Goal: Transaction & Acquisition: Purchase product/service

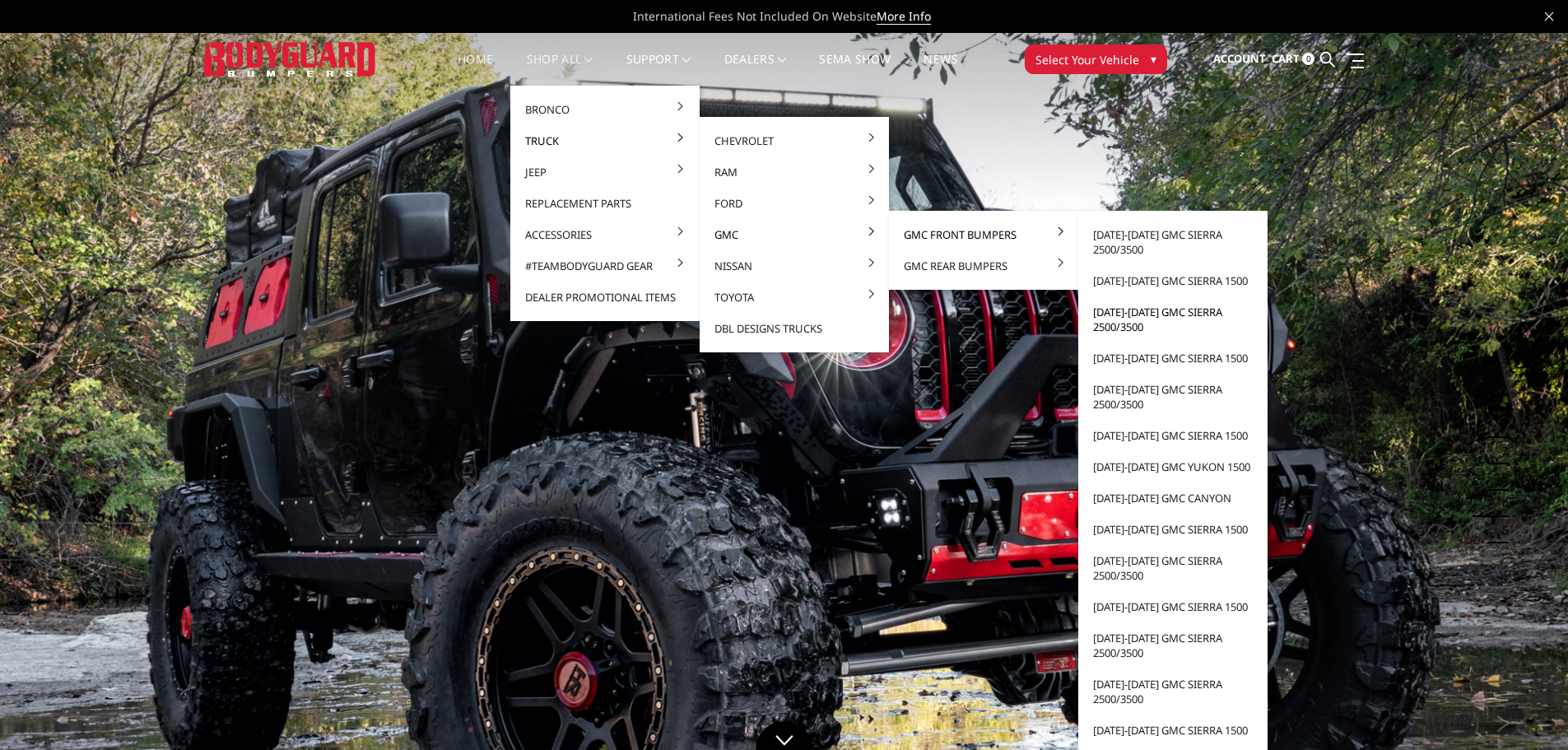
click at [1129, 324] on link "[DATE]-[DATE] GMC Sierra 2500/3500" at bounding box center [1172, 319] width 176 height 46
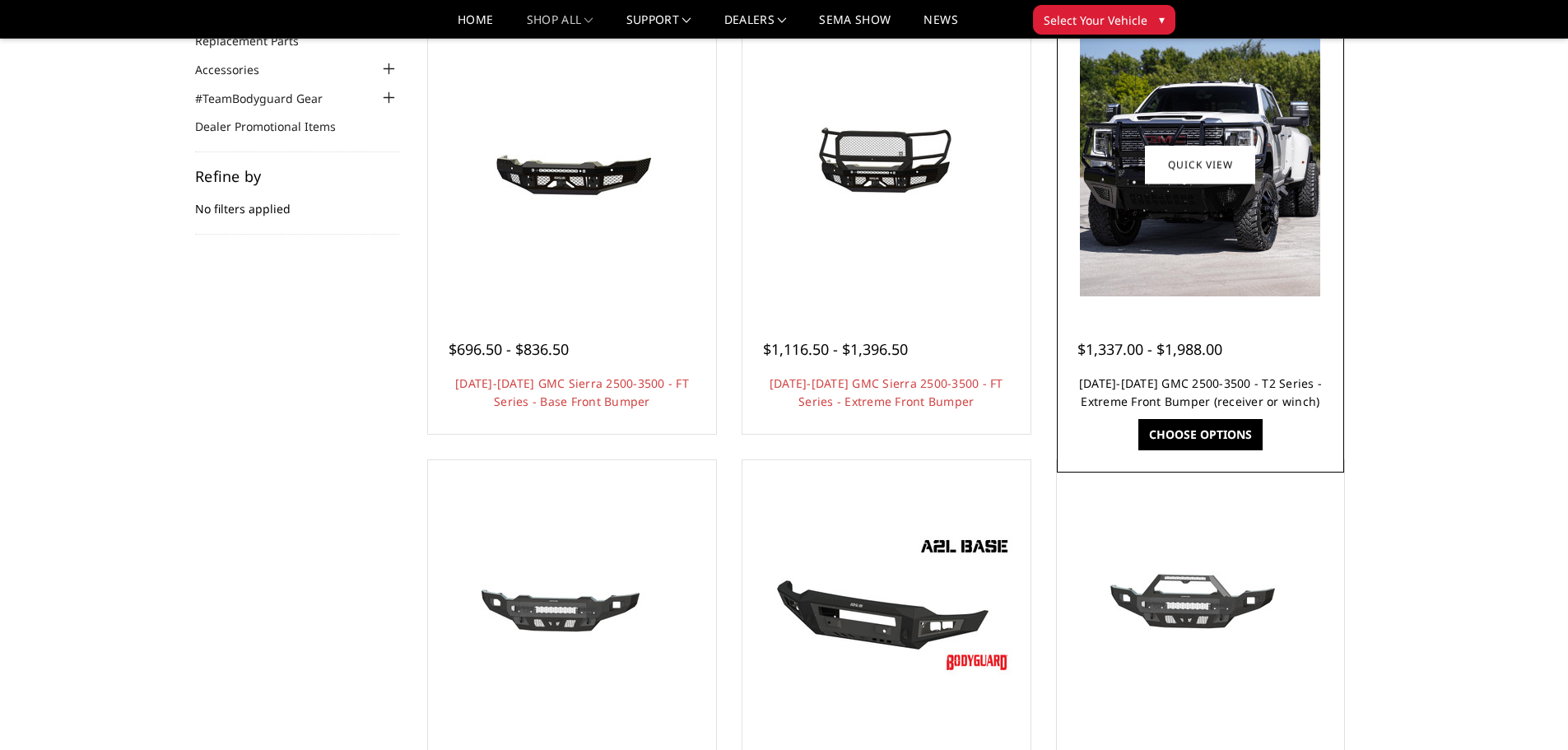
scroll to position [83, 0]
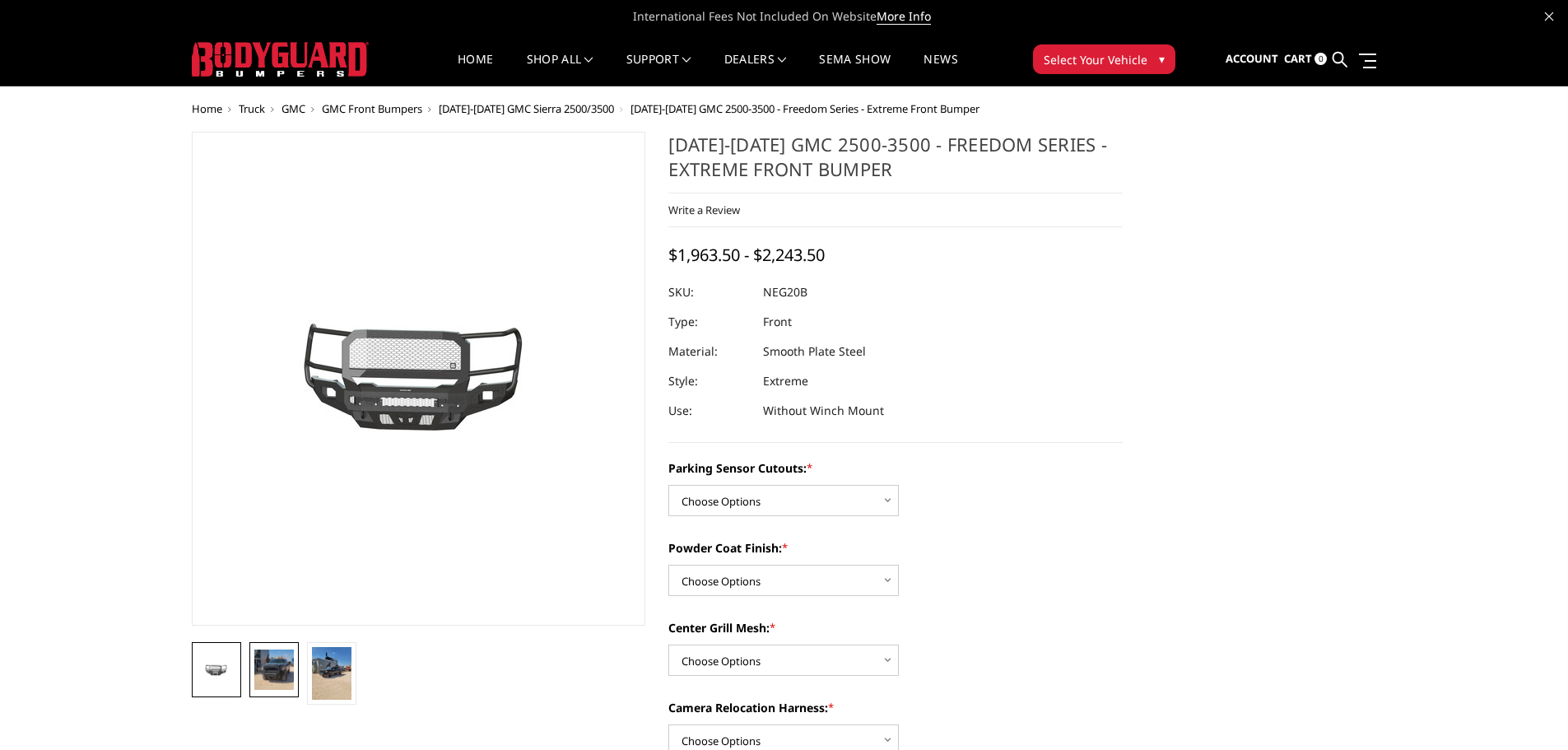
click at [271, 684] on img at bounding box center [274, 668] width 39 height 39
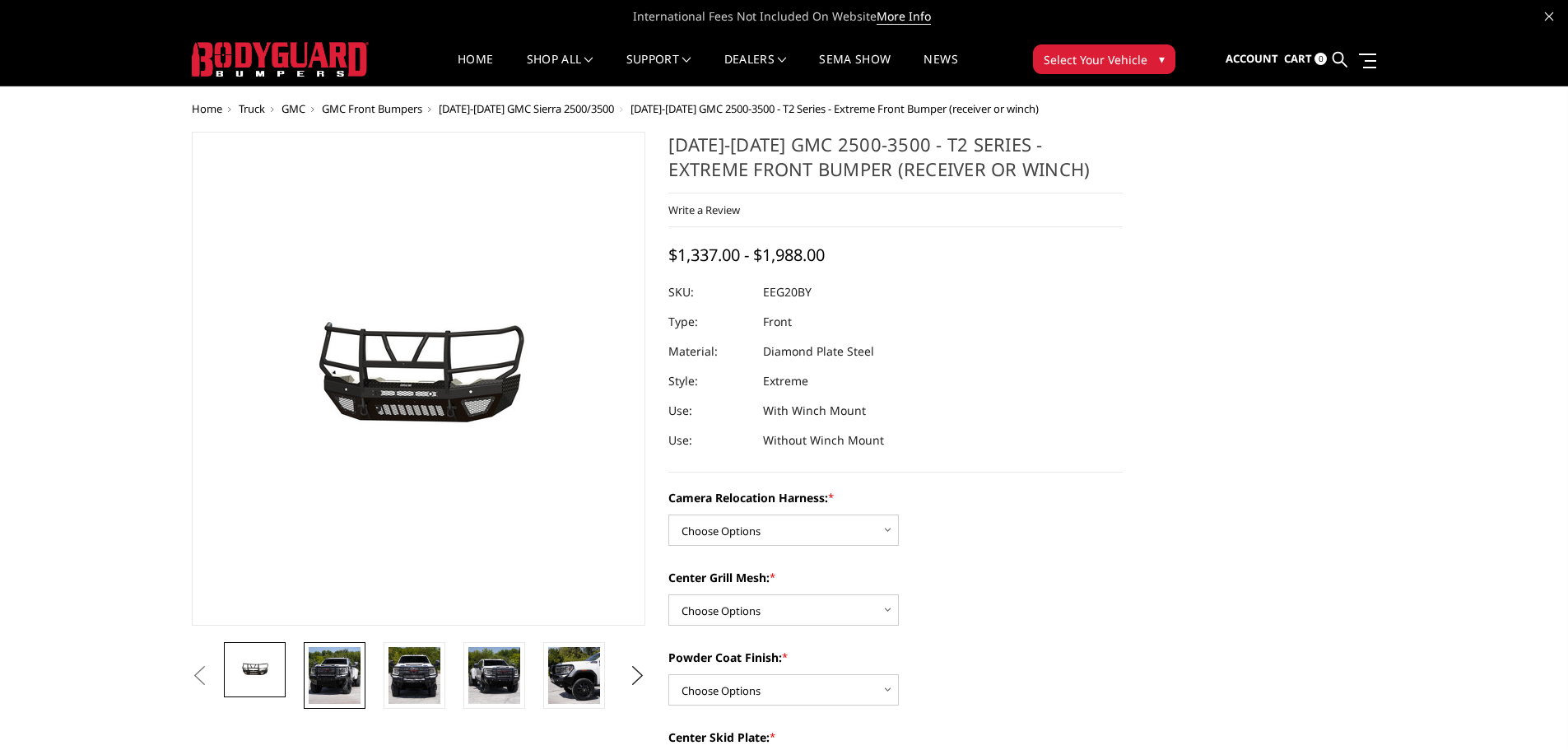
click at [340, 671] on img at bounding box center [335, 675] width 52 height 57
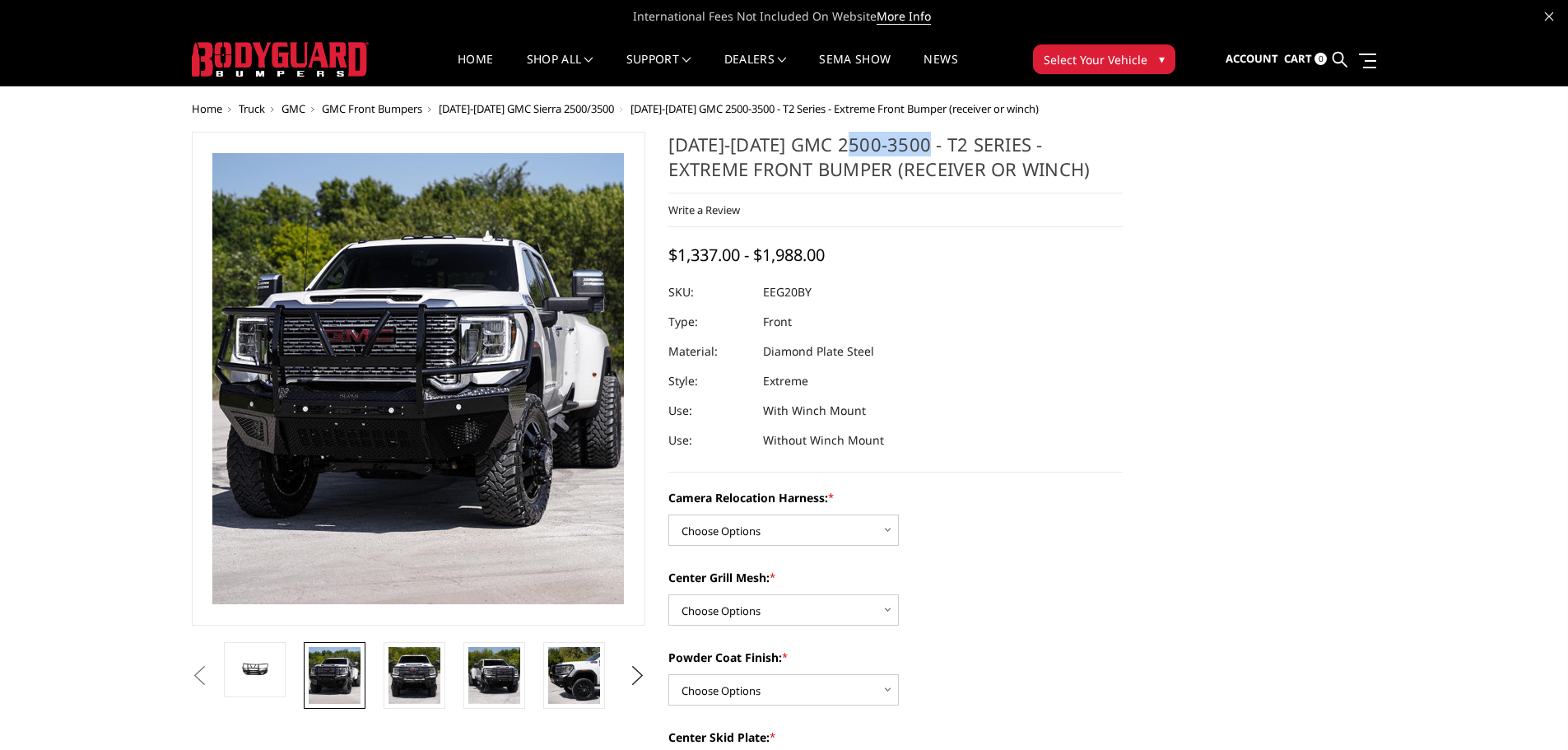
drag, startPoint x: 859, startPoint y: 149, endPoint x: 934, endPoint y: 139, distance: 75.7
click at [933, 139] on h1 "2020-2023 GMC 2500-3500 - T2 Series - Extreme Front Bumper (receiver or winch)" at bounding box center [895, 162] width 455 height 62
click at [926, 144] on h1 "2020-2023 GMC 2500-3500 - T2 Series - Extreme Front Bumper (receiver or winch)" at bounding box center [895, 162] width 455 height 62
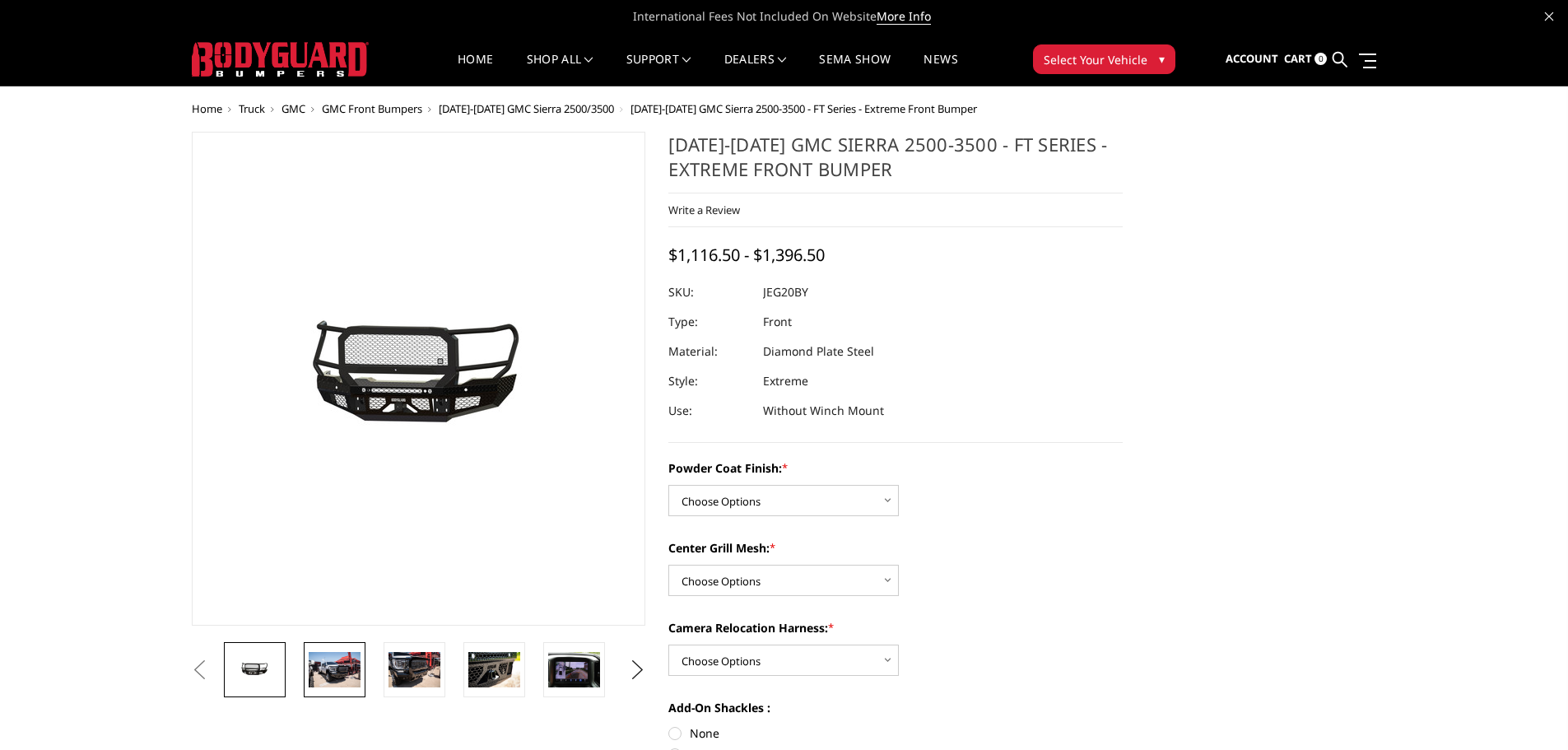
click at [351, 675] on img at bounding box center [335, 669] width 52 height 35
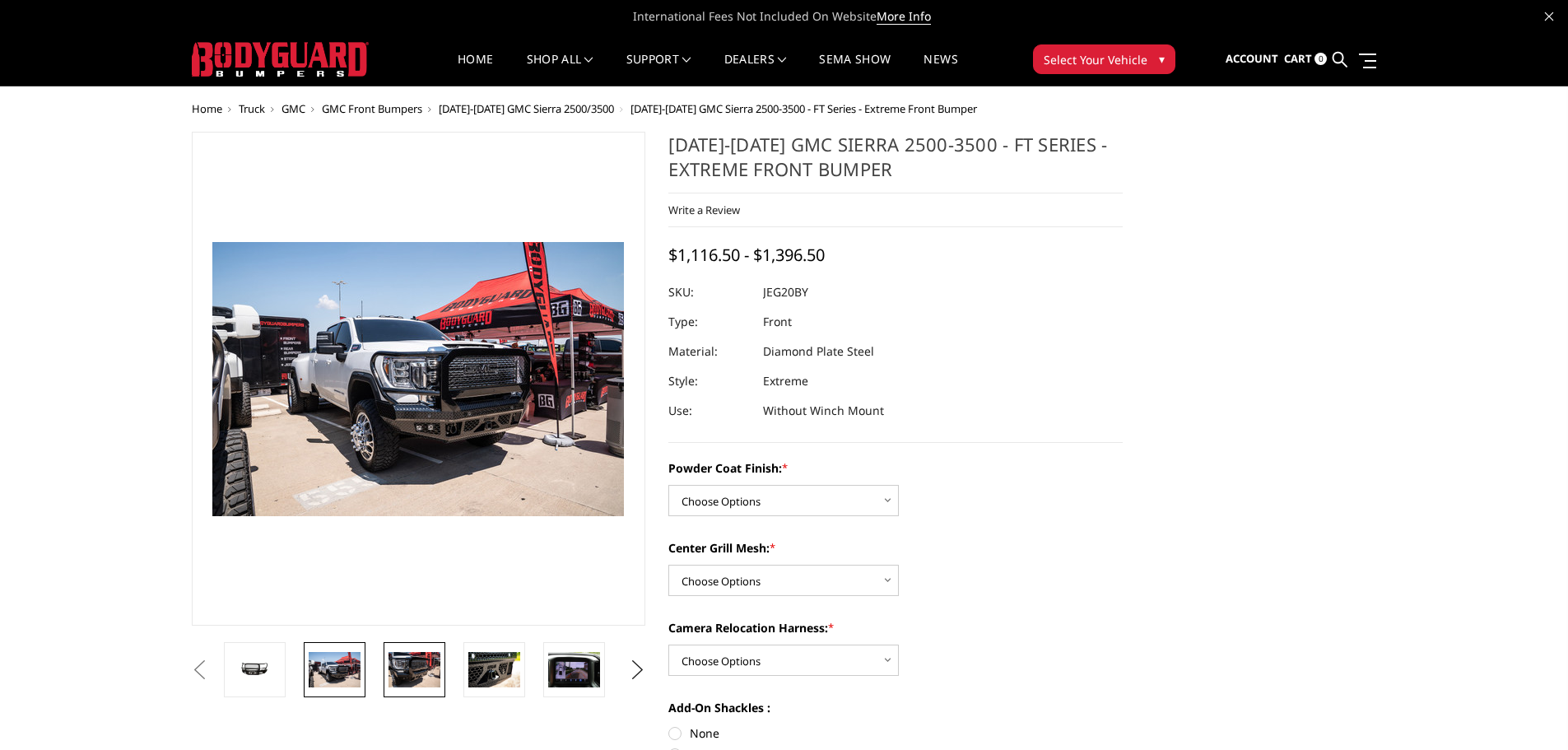
click at [413, 666] on img at bounding box center [414, 669] width 52 height 35
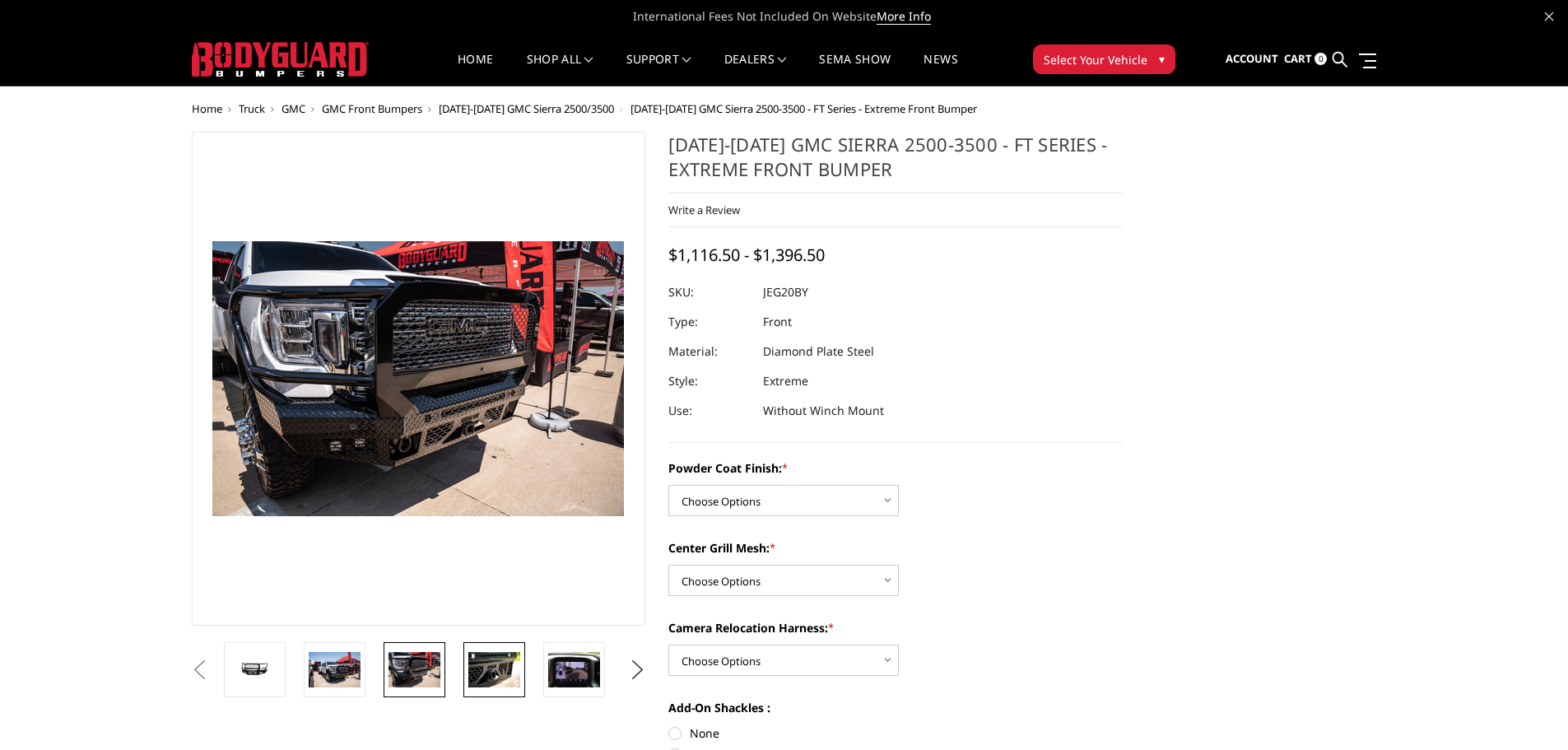
click at [494, 678] on img at bounding box center [494, 669] width 52 height 35
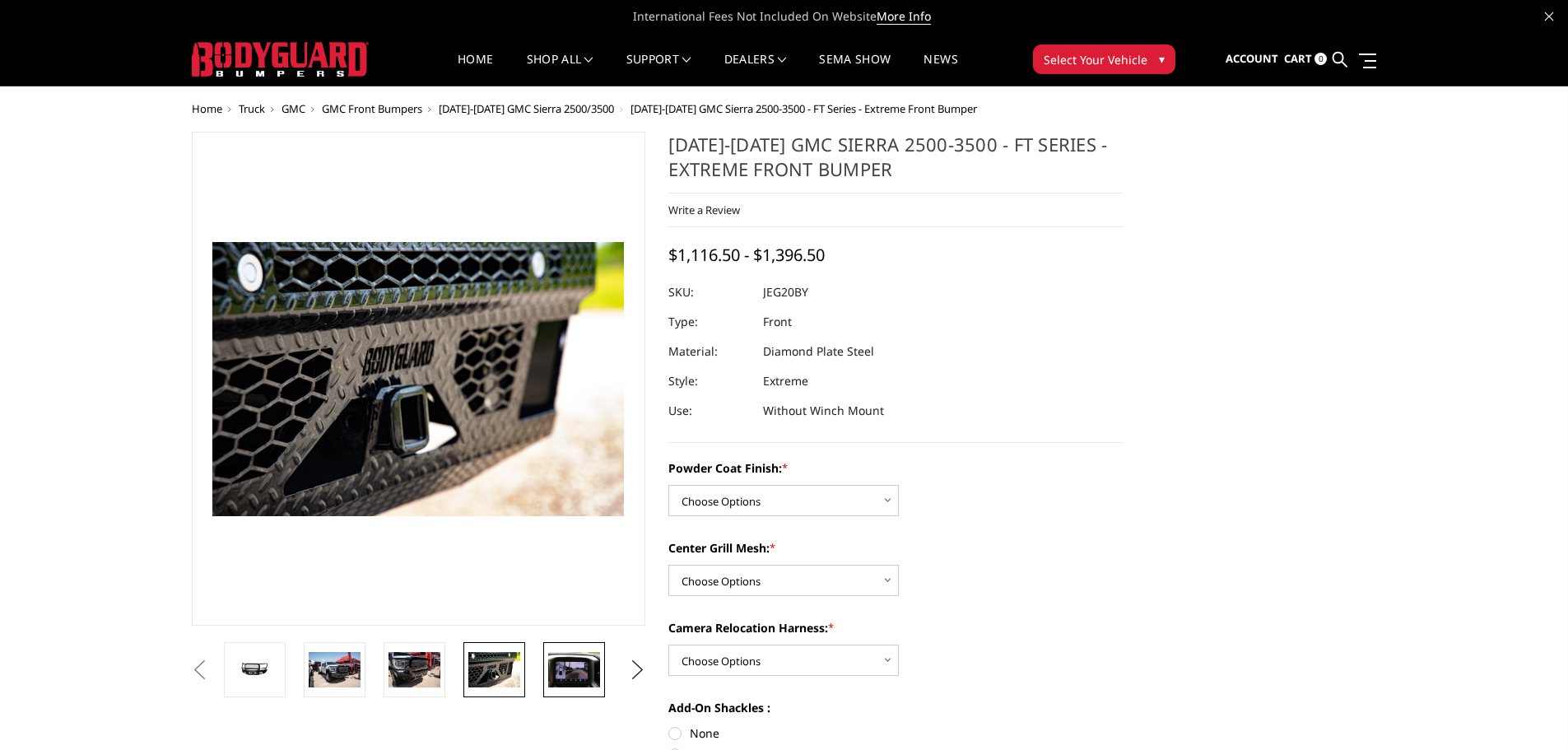
click at [588, 677] on img at bounding box center [574, 669] width 52 height 35
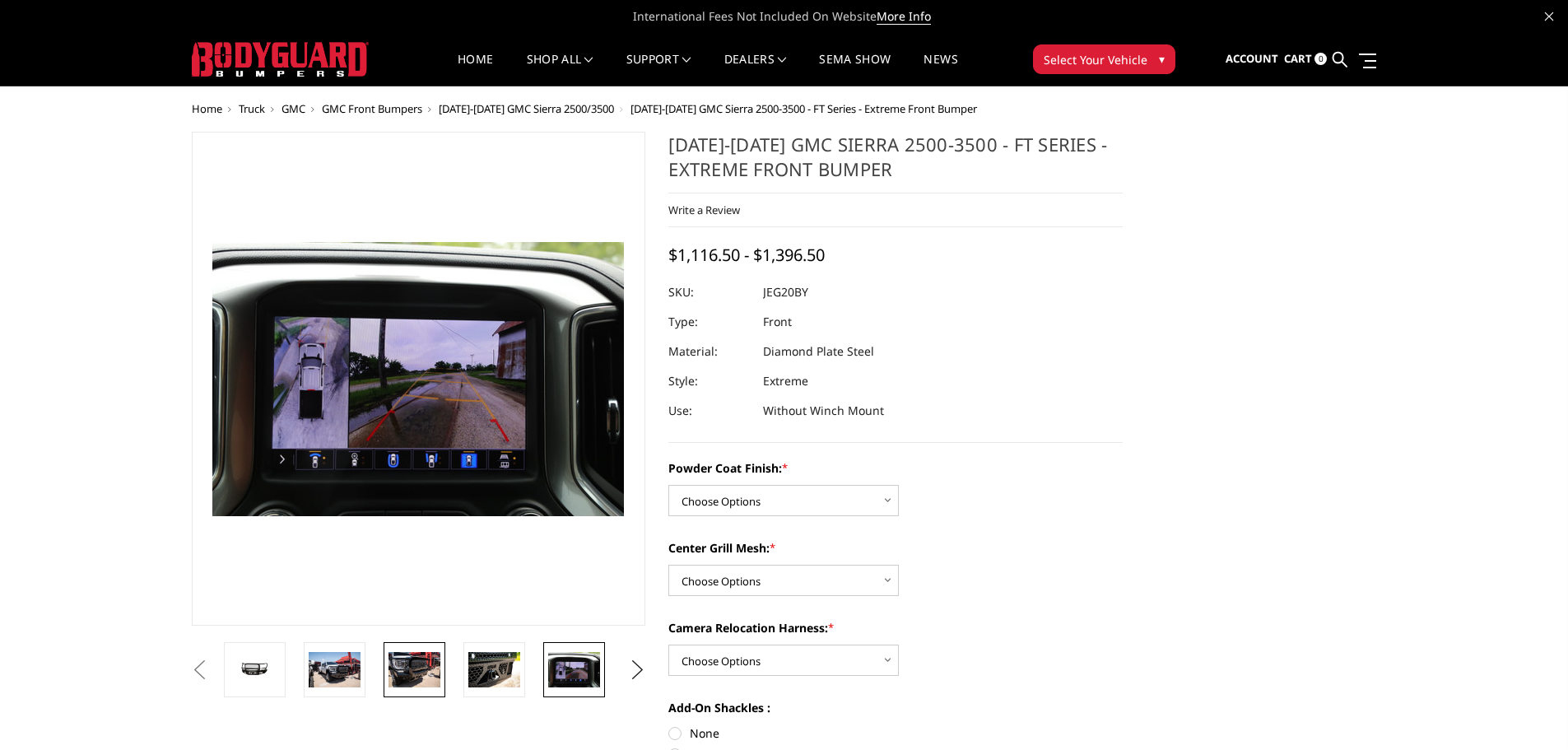
click at [394, 680] on img at bounding box center [414, 669] width 52 height 35
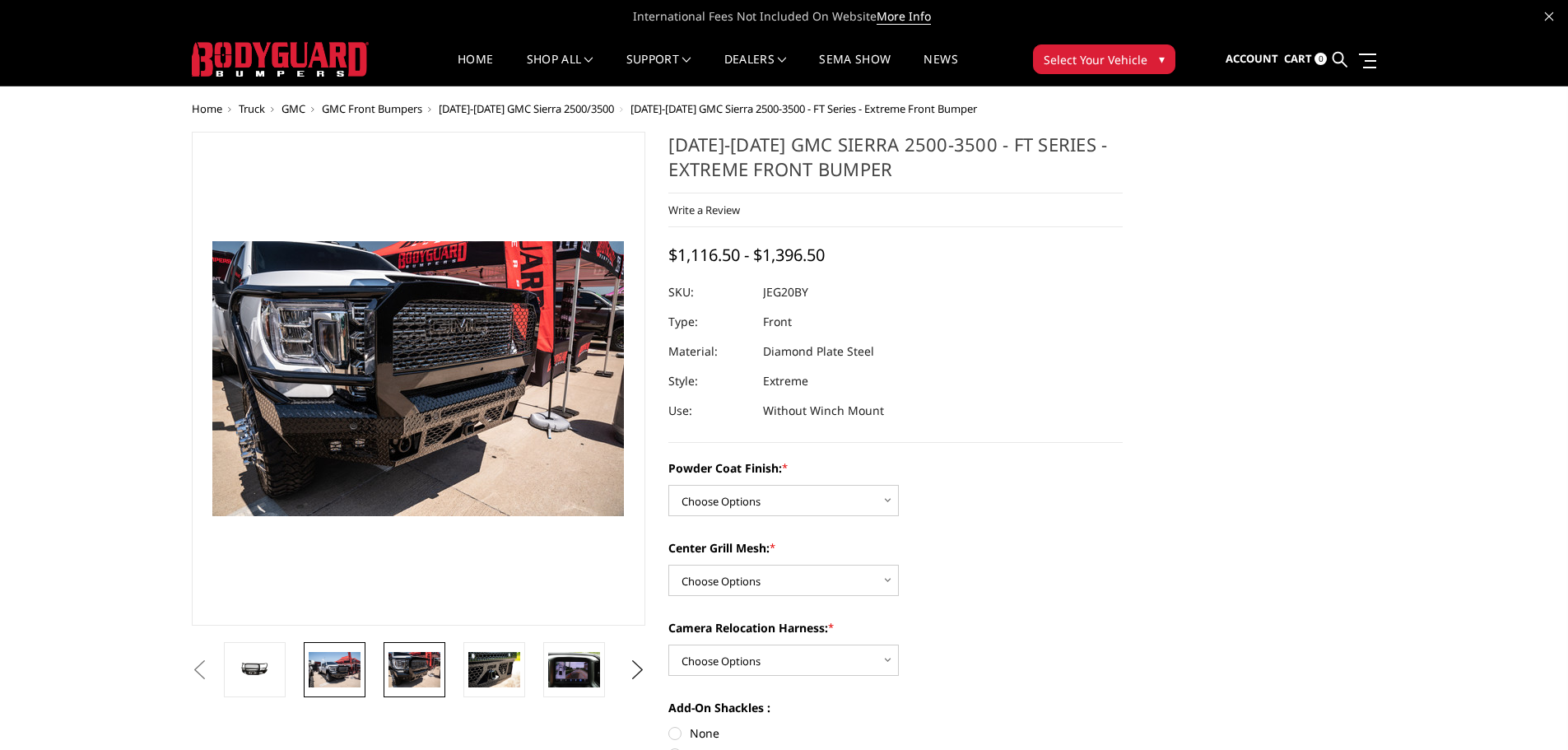
click at [340, 664] on img at bounding box center [335, 669] width 52 height 35
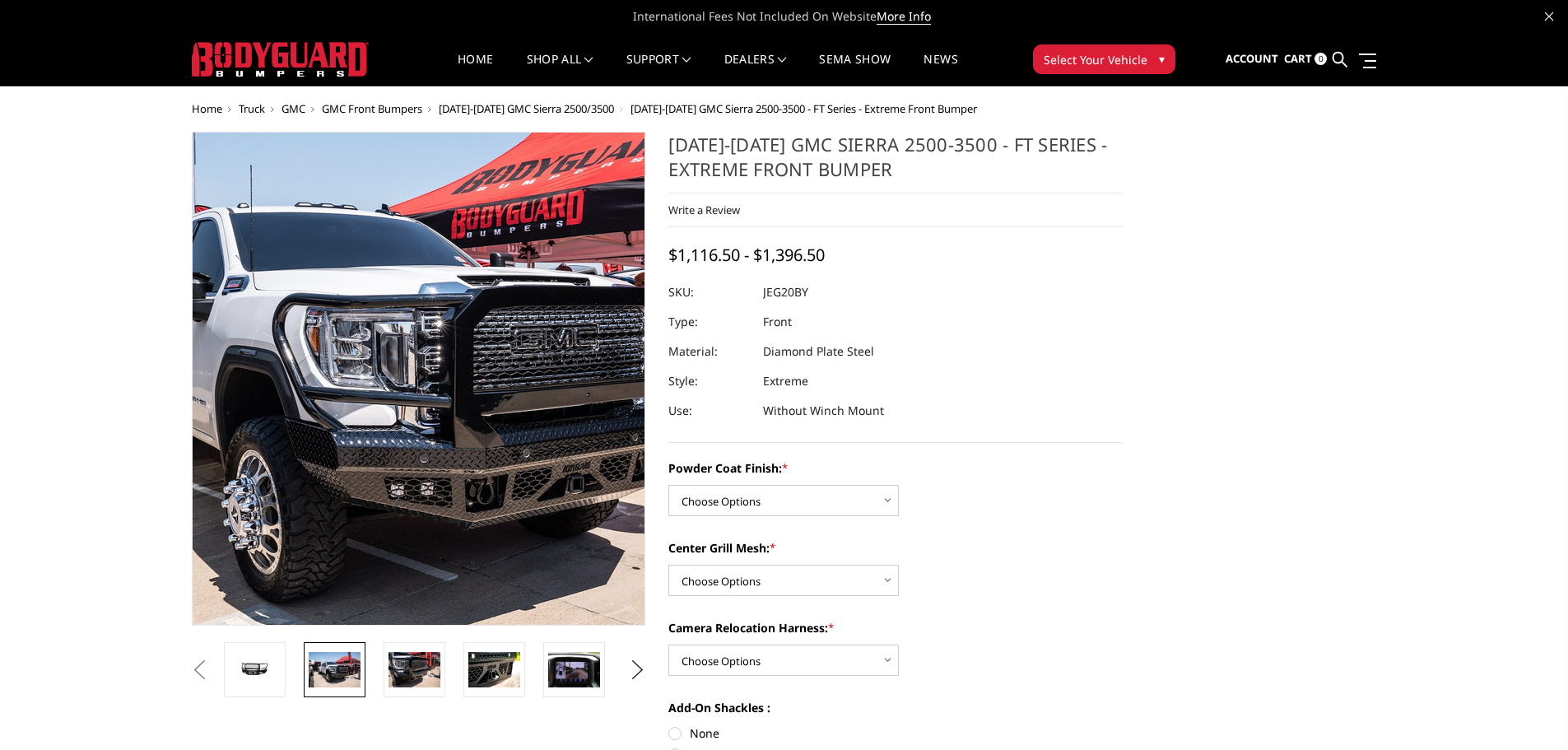
click at [437, 411] on img at bounding box center [395, 365] width 1054 height 703
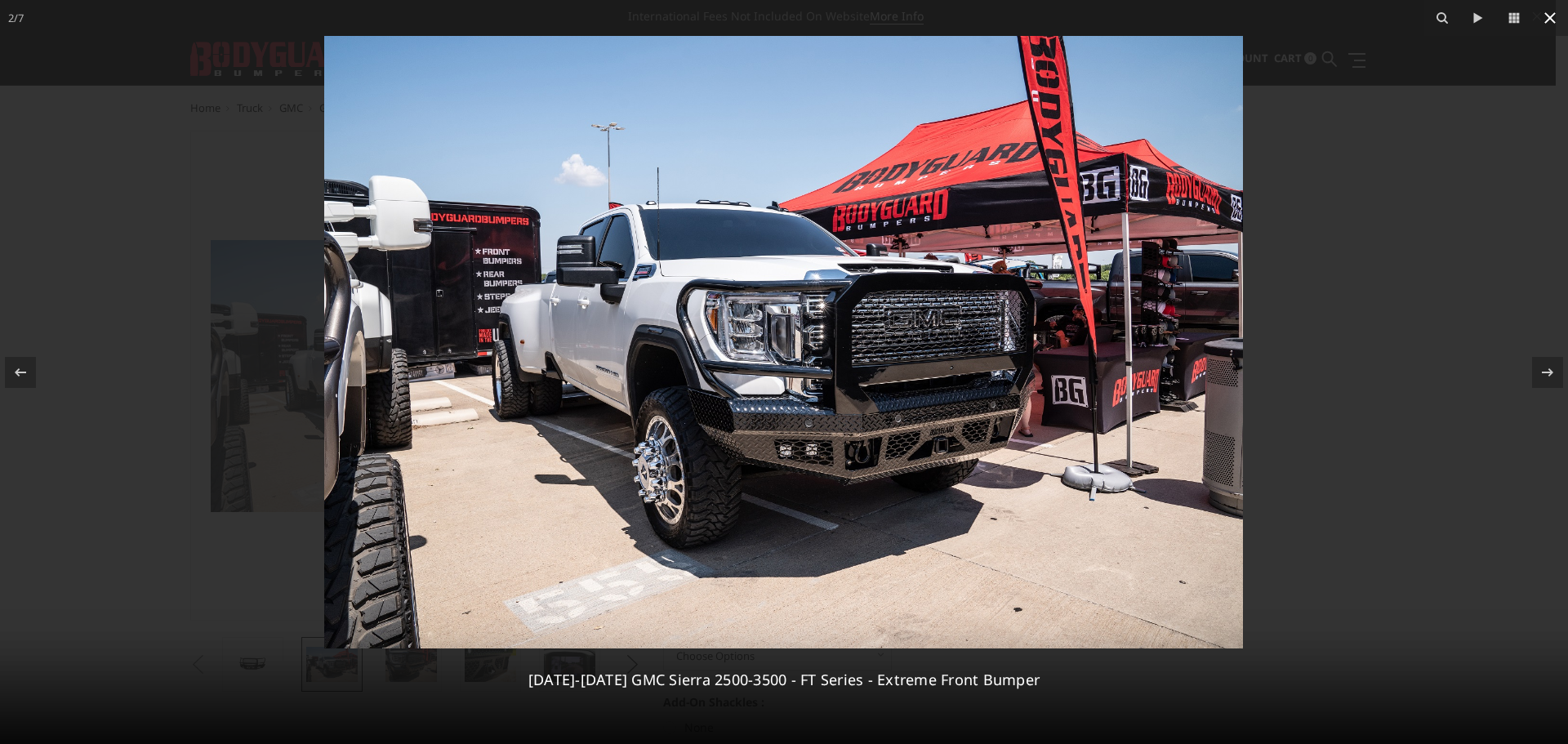
click at [1543, 18] on icon at bounding box center [1549, 18] width 20 height 20
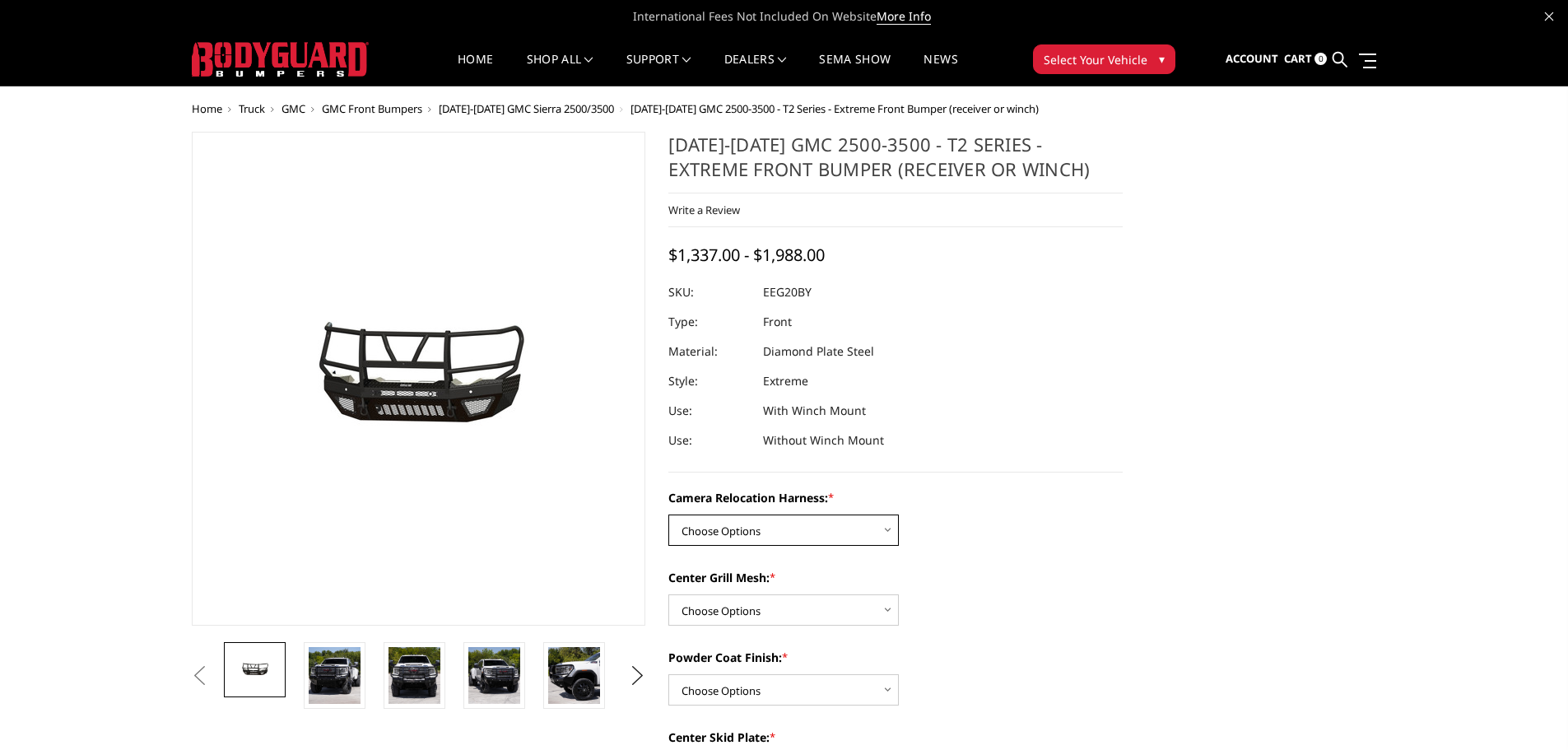
click at [791, 530] on select "Choose Options Without camera harness With camera harness" at bounding box center [784, 530] width 231 height 32
select select "3797"
click at [668, 514] on select "Choose Options Without camera harness With camera harness" at bounding box center [784, 530] width 231 height 32
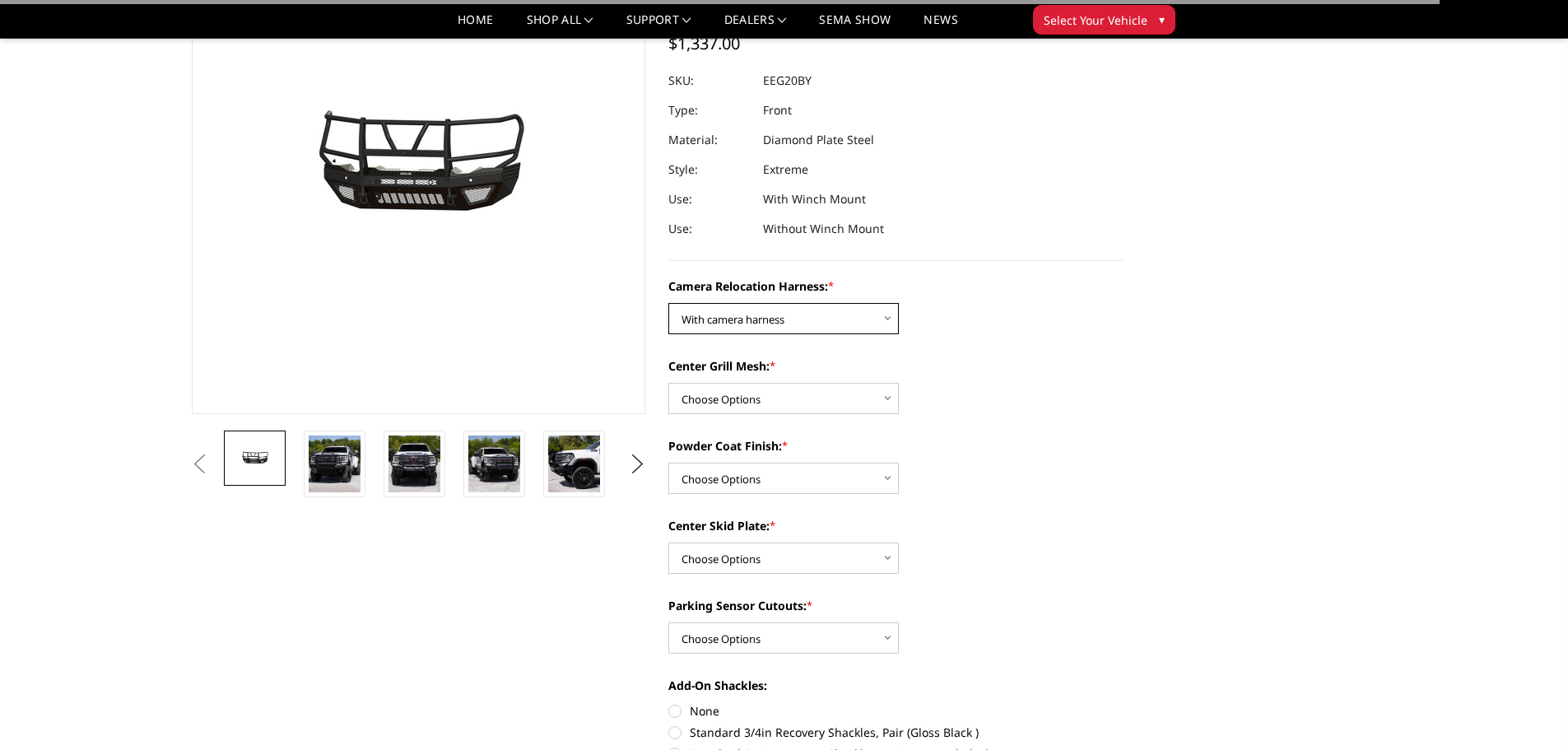
scroll to position [164, 0]
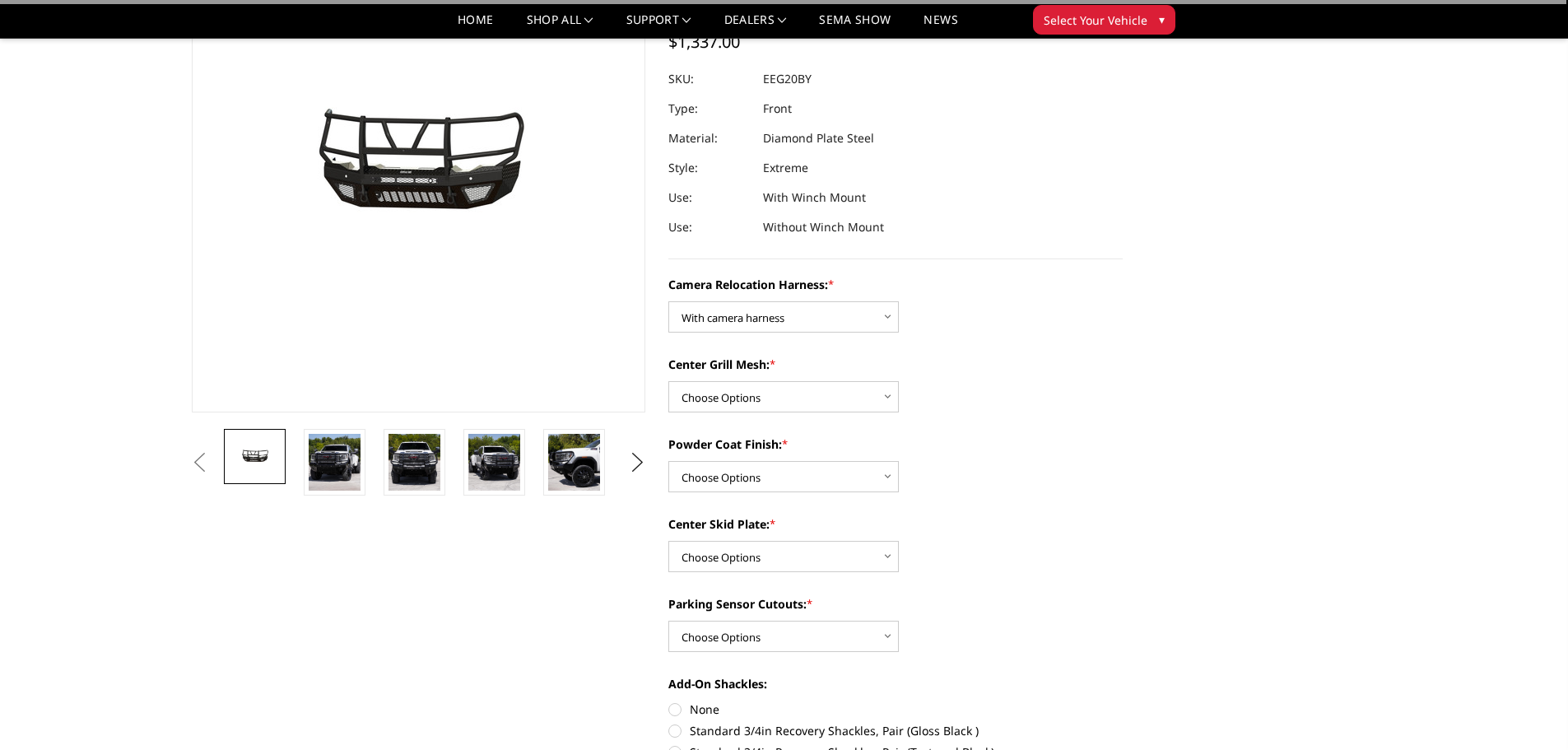
click at [768, 413] on div "Camera Relocation Harness: * Choose Options Without camera harness With camera …" at bounding box center [895, 708] width 455 height 863
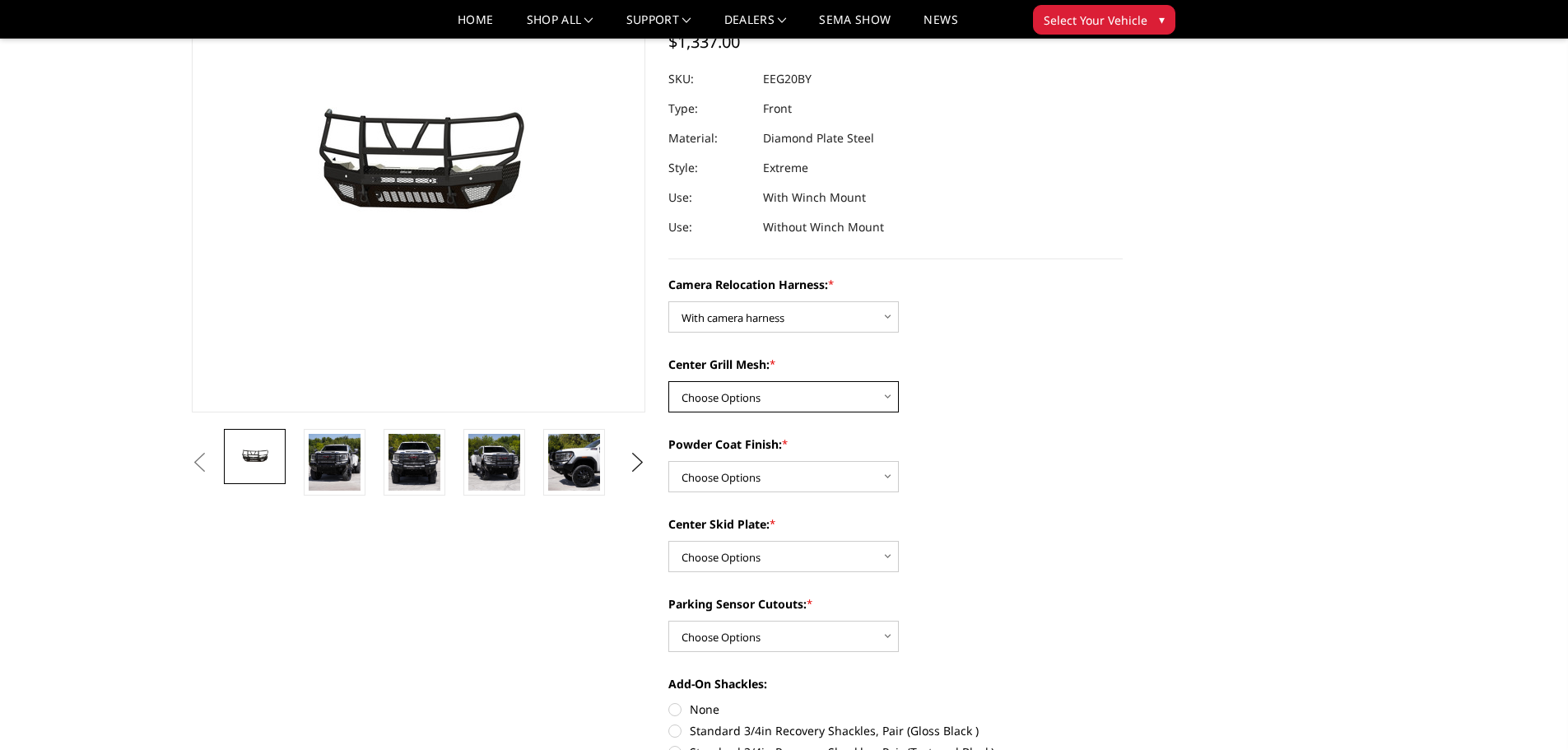
click at [764, 401] on select "Choose Options Without expanded metal With expanded metal" at bounding box center [784, 396] width 231 height 32
select select "3795"
click at [668, 381] on select "Choose Options Without expanded metal With expanded metal" at bounding box center [784, 396] width 231 height 32
click at [757, 478] on select "Choose Options Textured Black Powder Coat Gloss Black Powder Coat Bare Metal" at bounding box center [784, 476] width 231 height 32
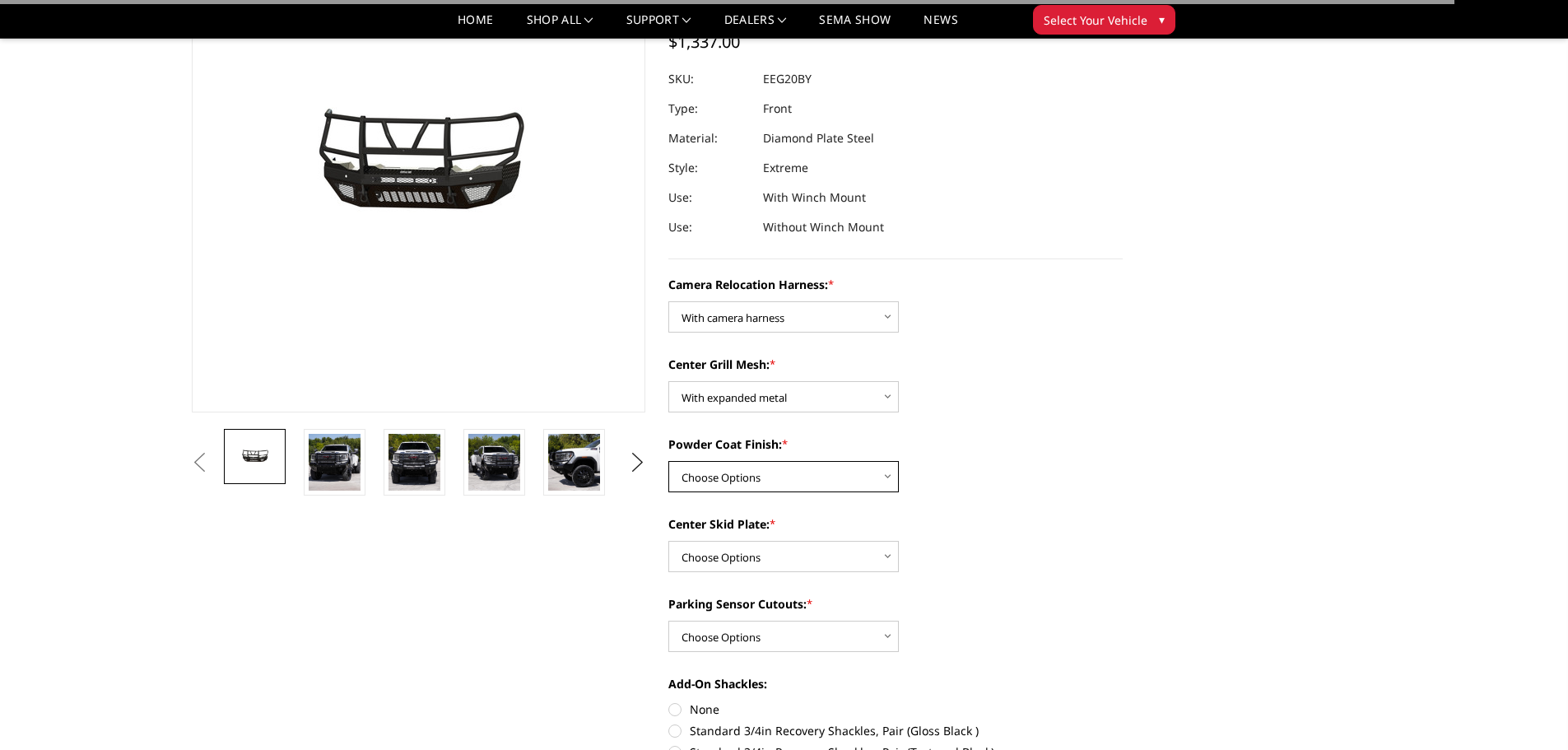
select select "3794"
click at [668, 461] on select "Choose Options Textured Black Powder Coat Gloss Black Powder Coat Bare Metal" at bounding box center [784, 476] width 231 height 32
click at [756, 553] on select "Choose Options Winch Mount Skid Plate Standard Skid Plate (included) 2" Receive…" at bounding box center [784, 556] width 231 height 32
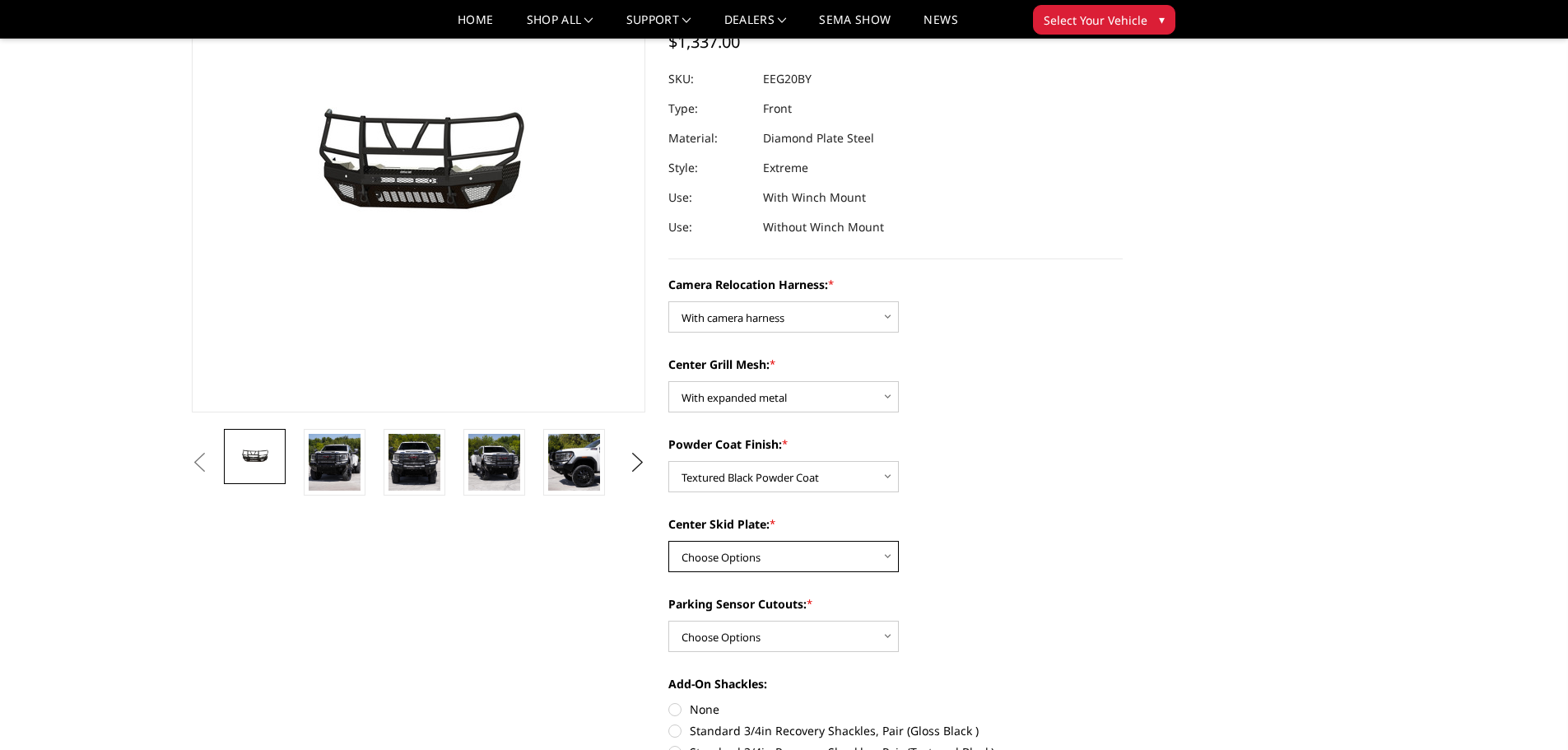
select select "3791"
click at [668, 540] on select "Choose Options Winch Mount Skid Plate Standard Skid Plate (included) 2" Receive…" at bounding box center [784, 556] width 231 height 32
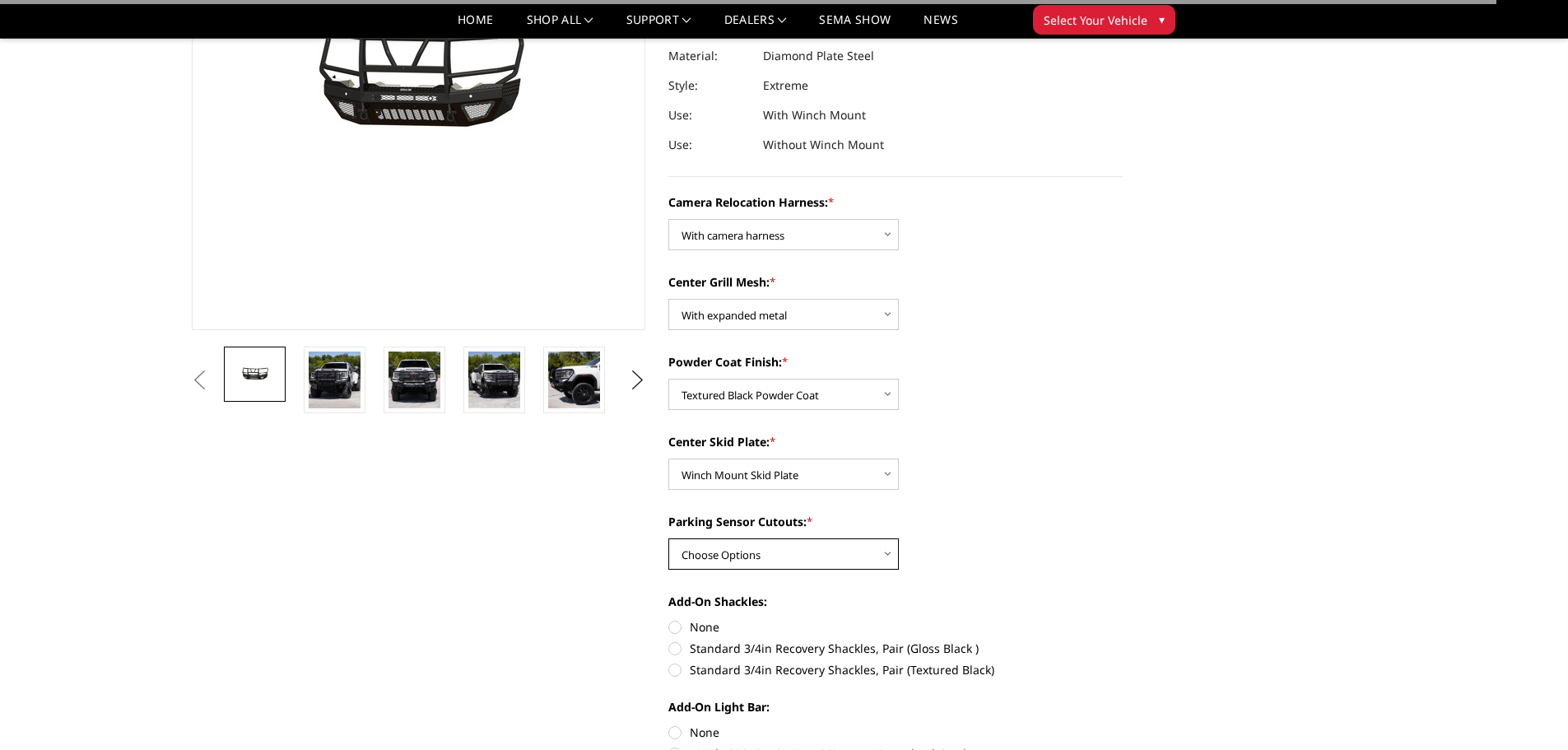
click at [774, 557] on select "Choose Options Yes - With Parking Sensor Cutouts" at bounding box center [784, 554] width 231 height 32
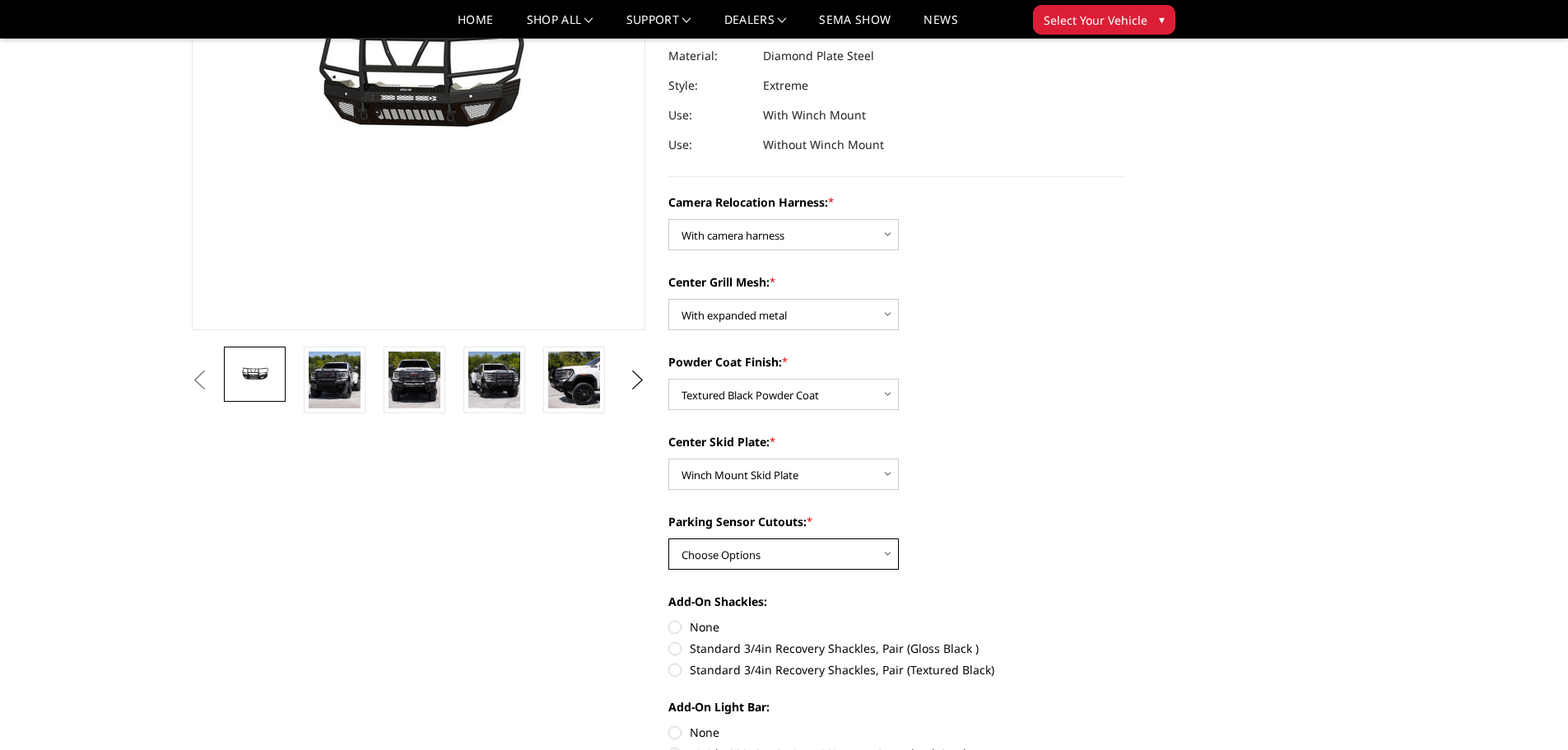
click at [762, 546] on select "Choose Options Yes - With Parking Sensor Cutouts" at bounding box center [784, 554] width 231 height 32
select select "3788"
click at [668, 538] on select "Choose Options Yes - With Parking Sensor Cutouts" at bounding box center [784, 554] width 231 height 32
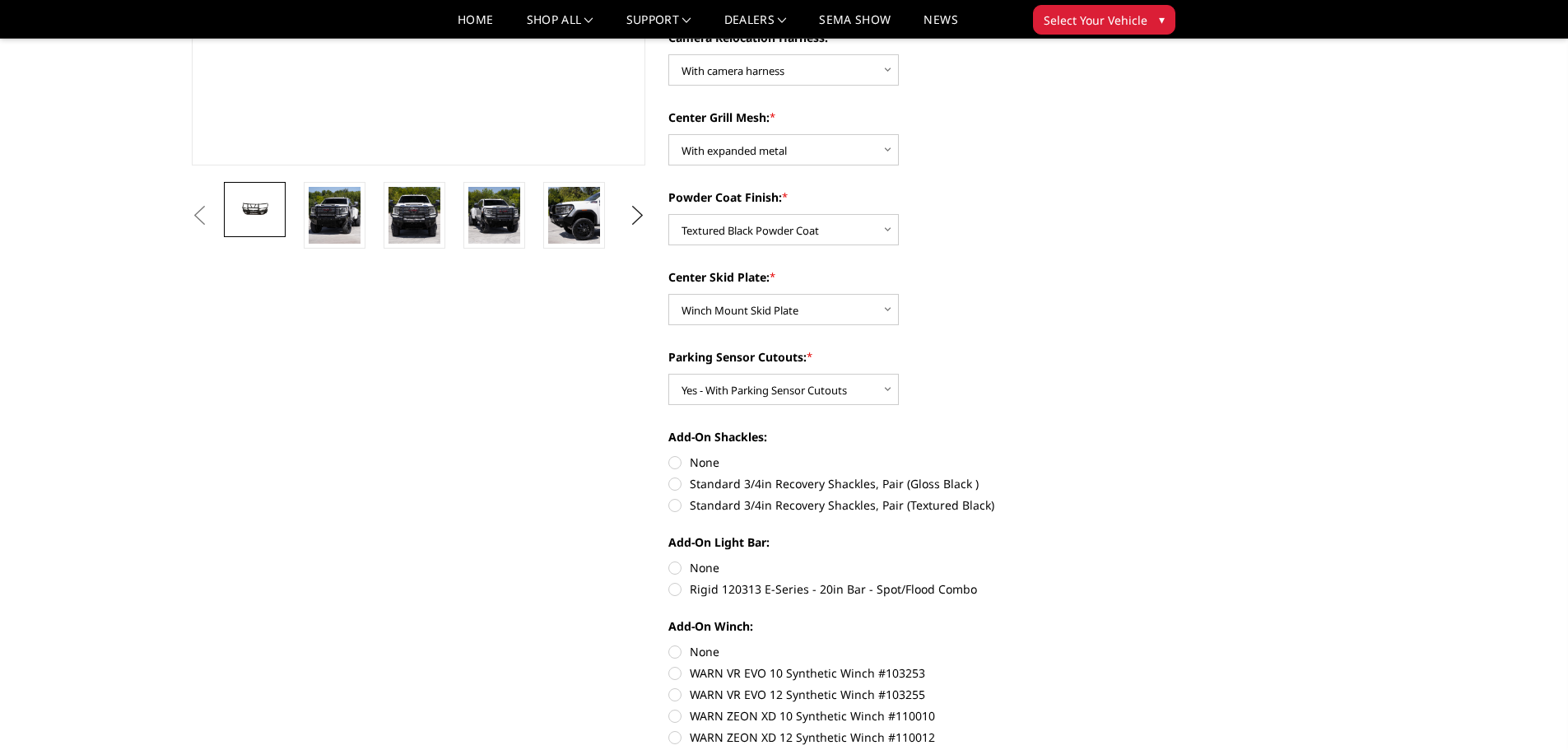
click at [694, 500] on label "Standard 3/4in Recovery Shackles, Pair (Textured Black)" at bounding box center [895, 505] width 455 height 17
click at [1123, 476] on input "Standard 3/4in Recovery Shackles, Pair (Textured Black)" at bounding box center [1123, 475] width 1 height 1
radio input "true"
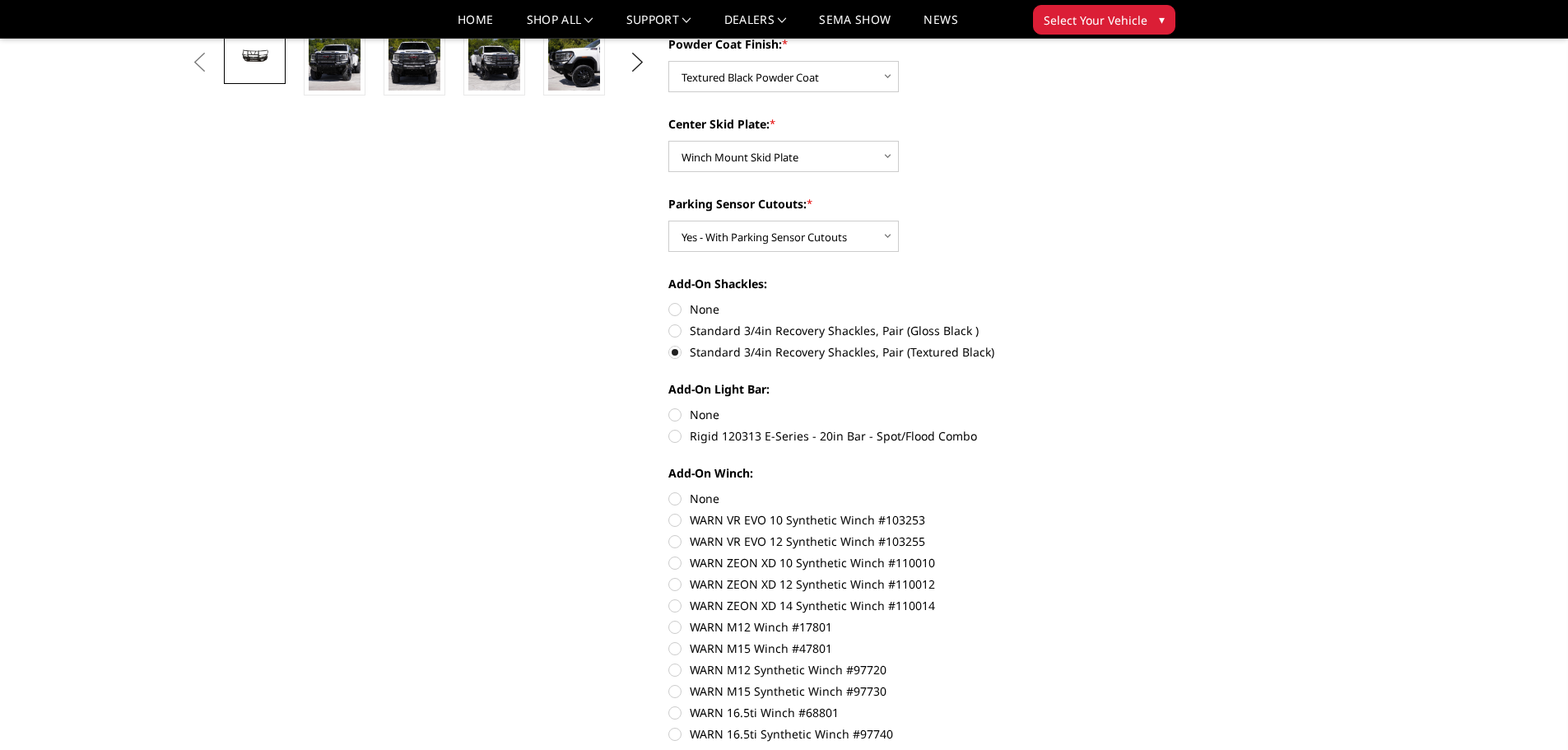
scroll to position [576, 0]
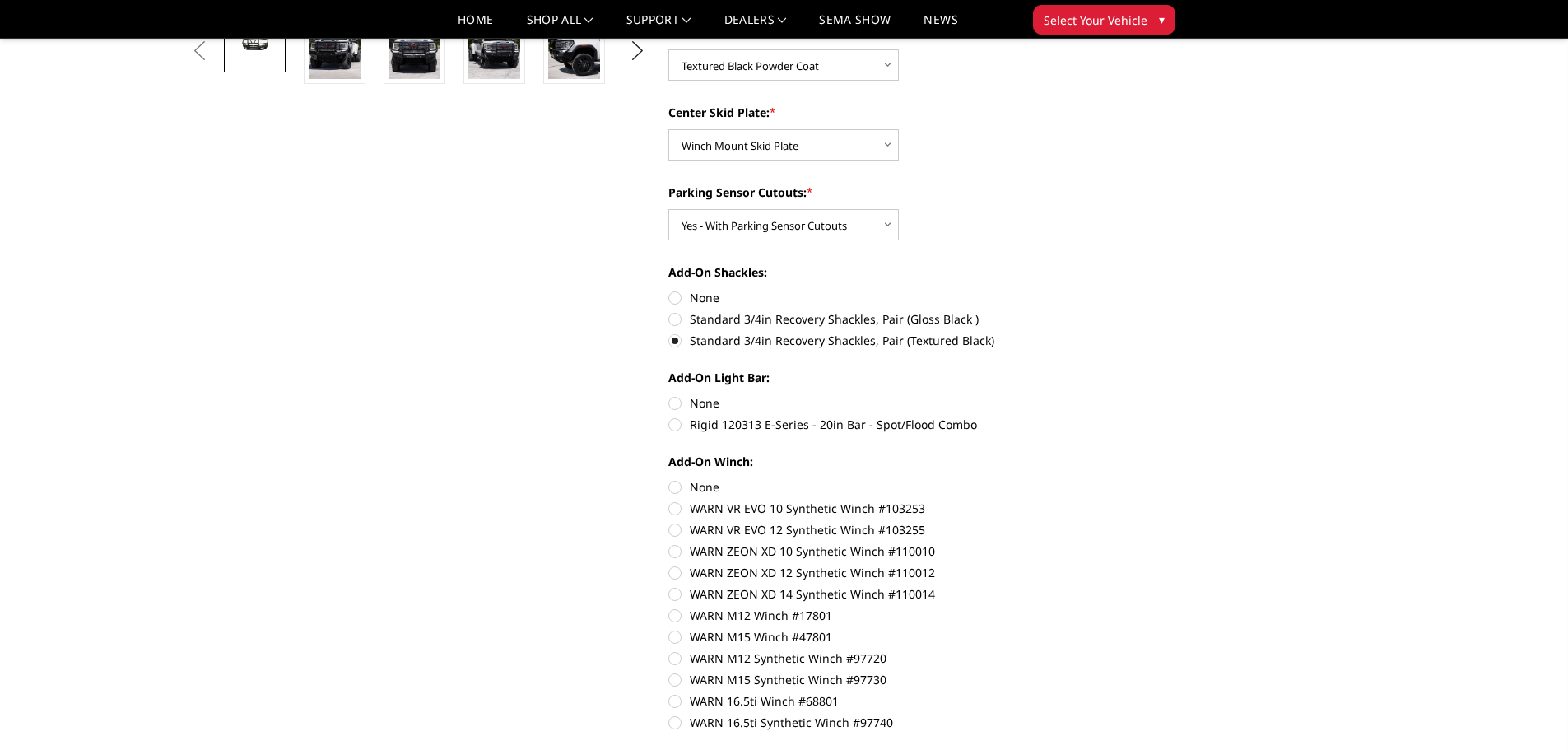
click at [700, 411] on label "None" at bounding box center [895, 403] width 455 height 17
click at [669, 395] on input "None" at bounding box center [668, 394] width 1 height 1
radio input "true"
click at [687, 485] on label "None" at bounding box center [895, 487] width 455 height 17
click at [669, 479] on input "None" at bounding box center [668, 478] width 1 height 1
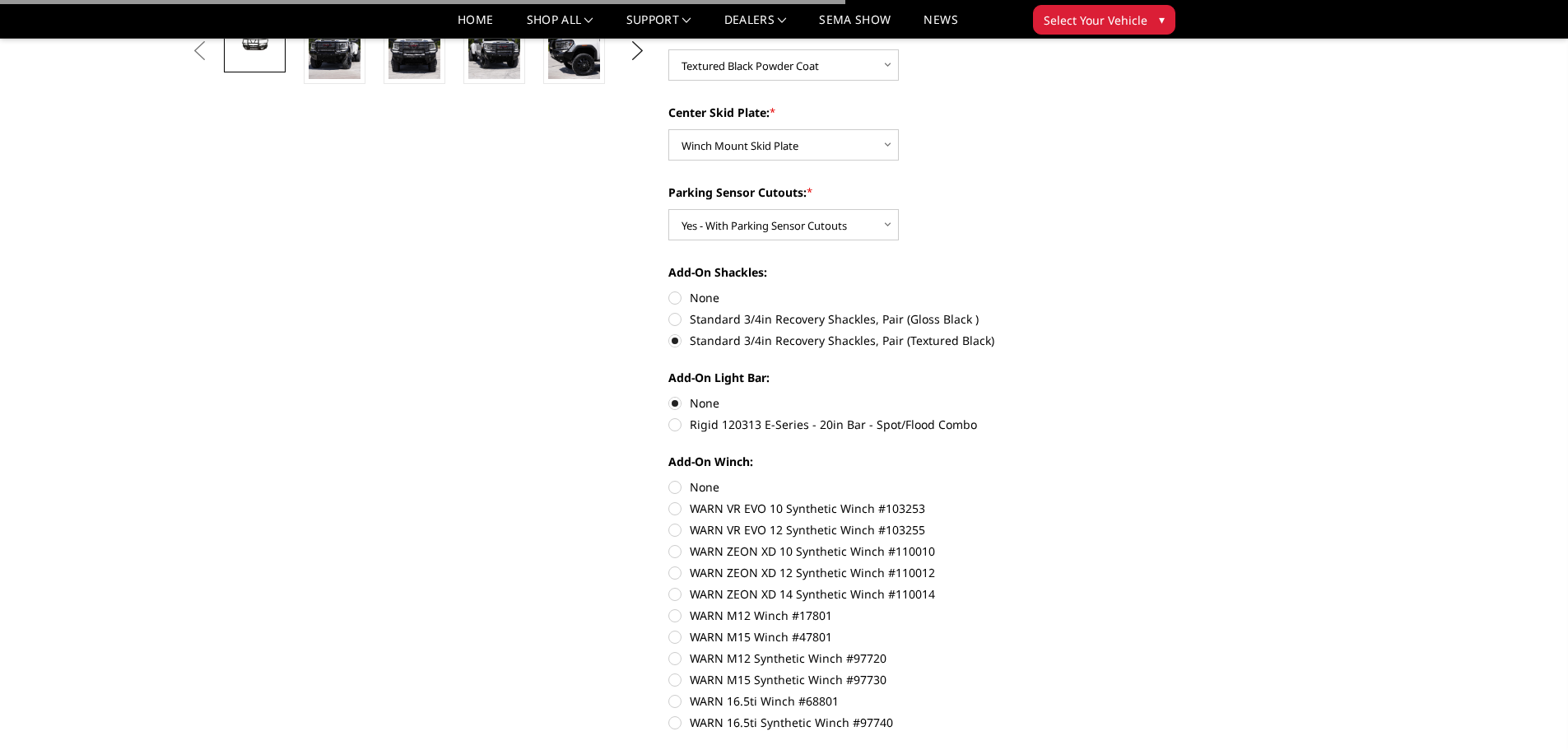
radio input "true"
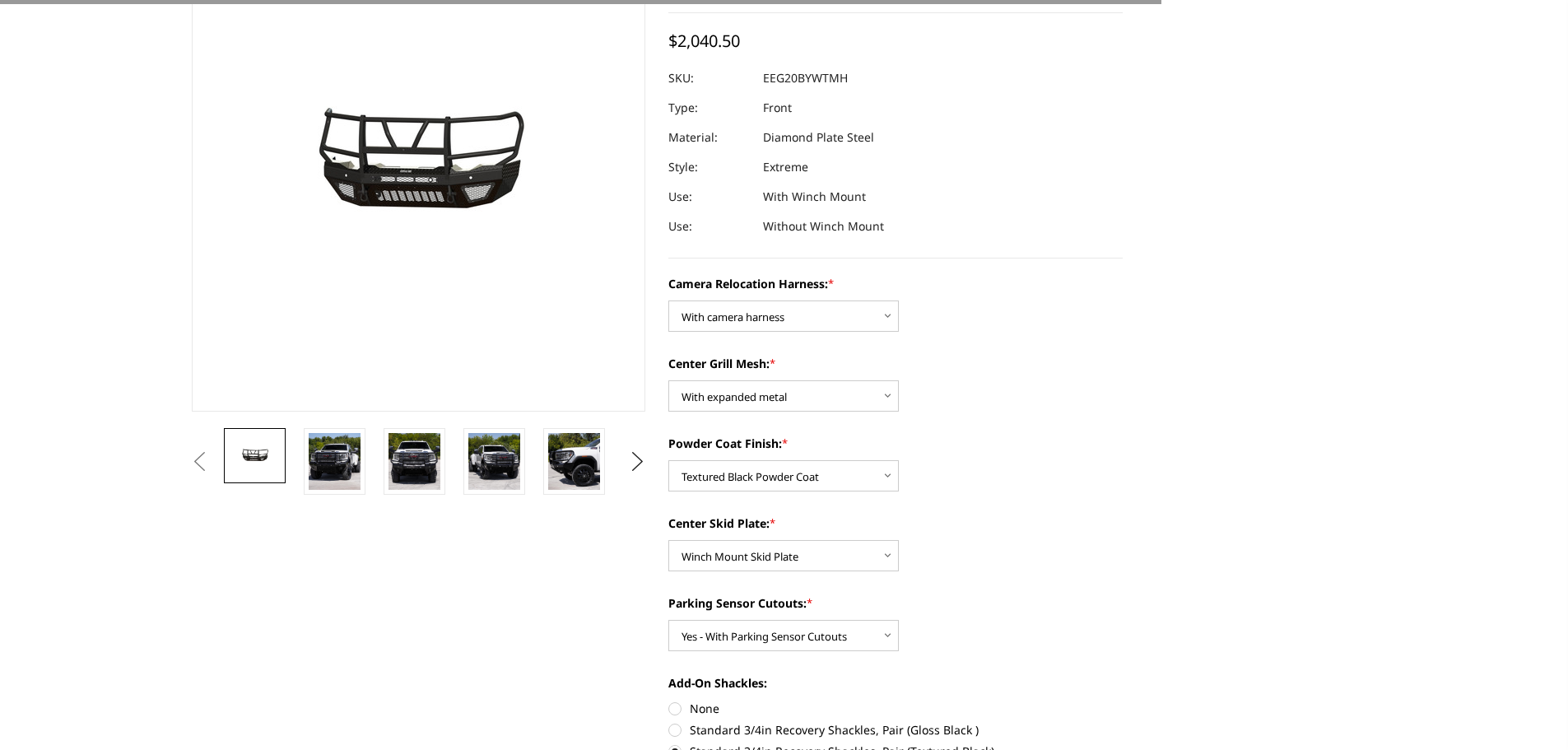
scroll to position [0, 0]
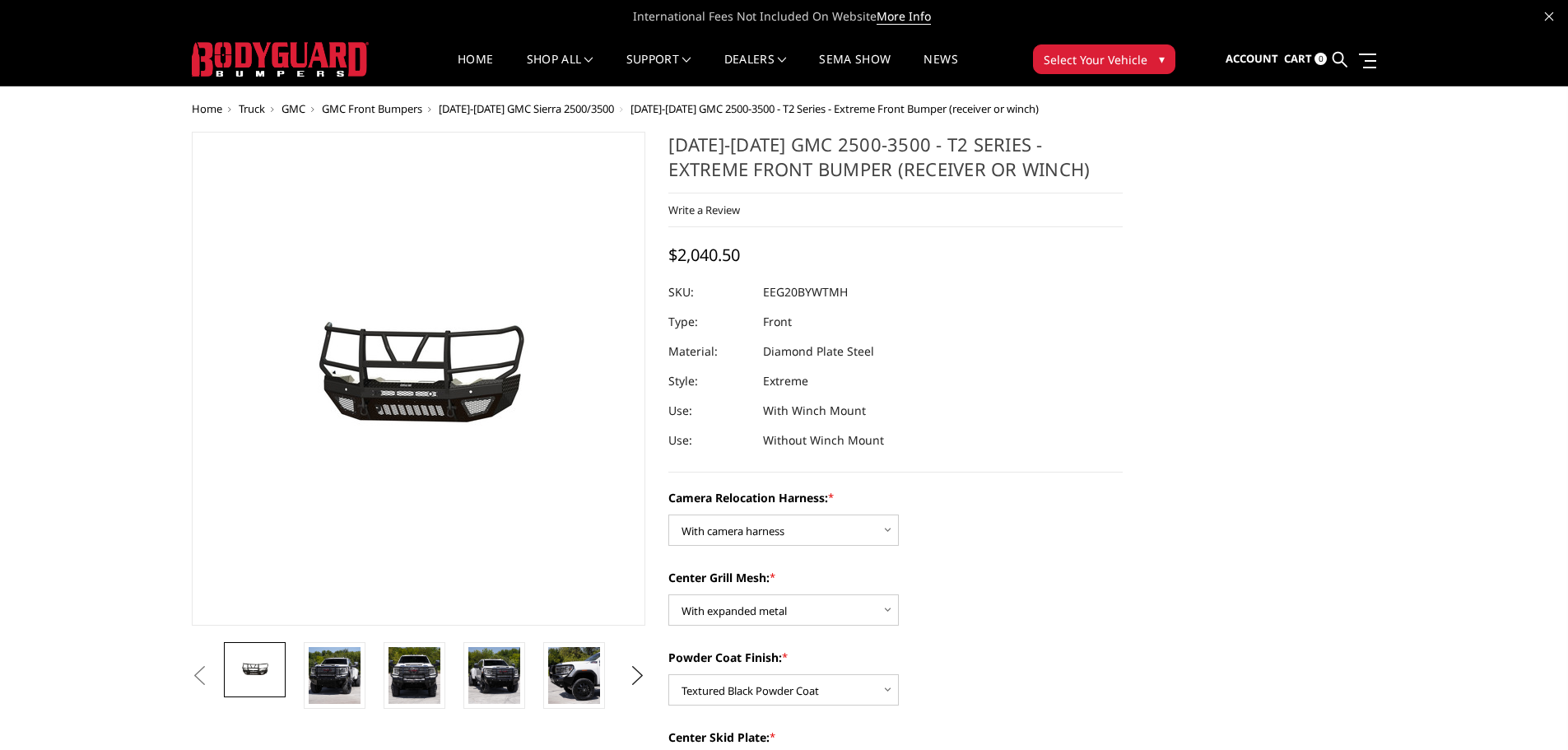
click at [834, 292] on dd "EEG20BYWTMH" at bounding box center [806, 291] width 85 height 30
copy dd "EEG20BYWTMH"
click at [1185, 100] on span "Sign out" at bounding box center [1182, 101] width 47 height 14
select select "3797"
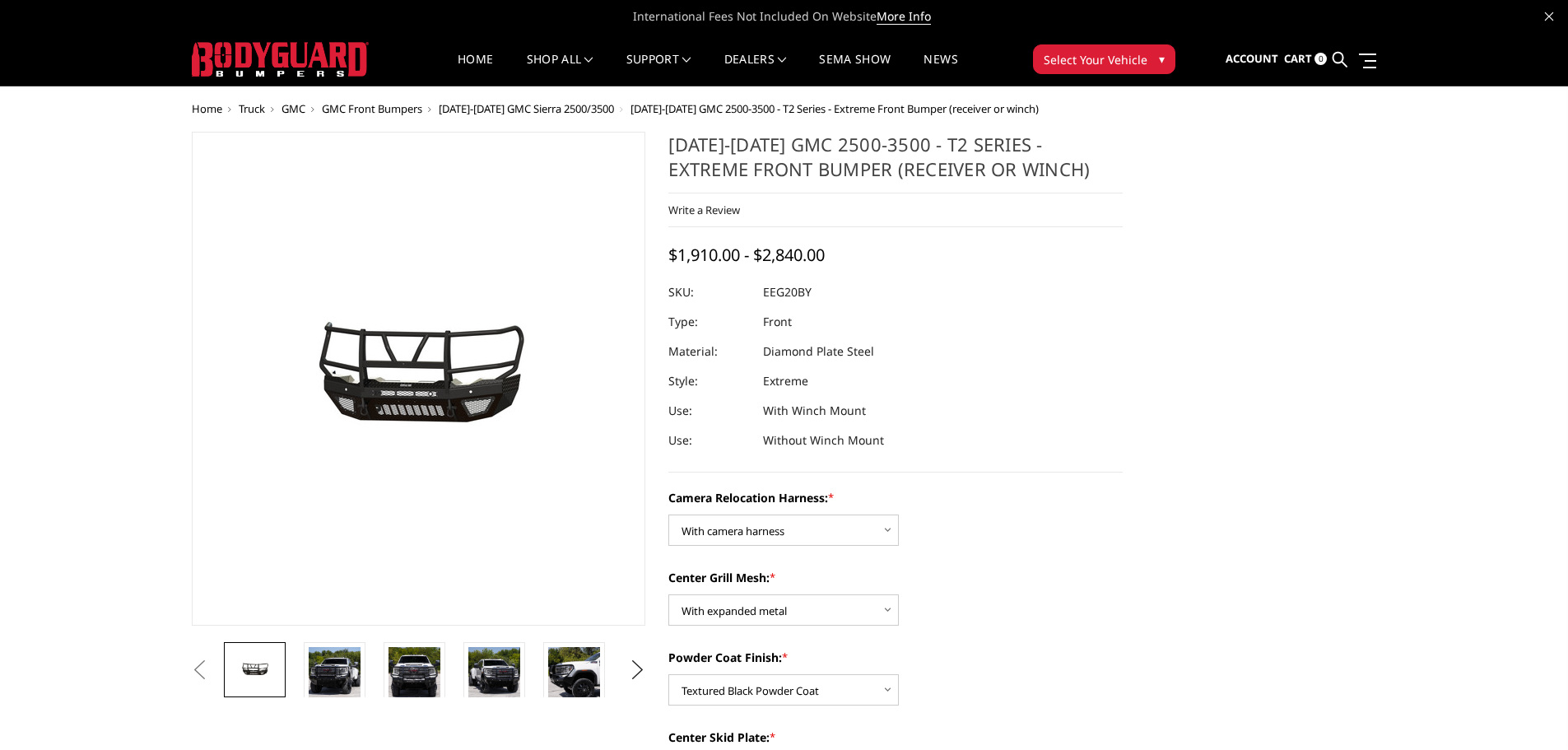
select select "3795"
select select "3794"
select select "3791"
select select "3788"
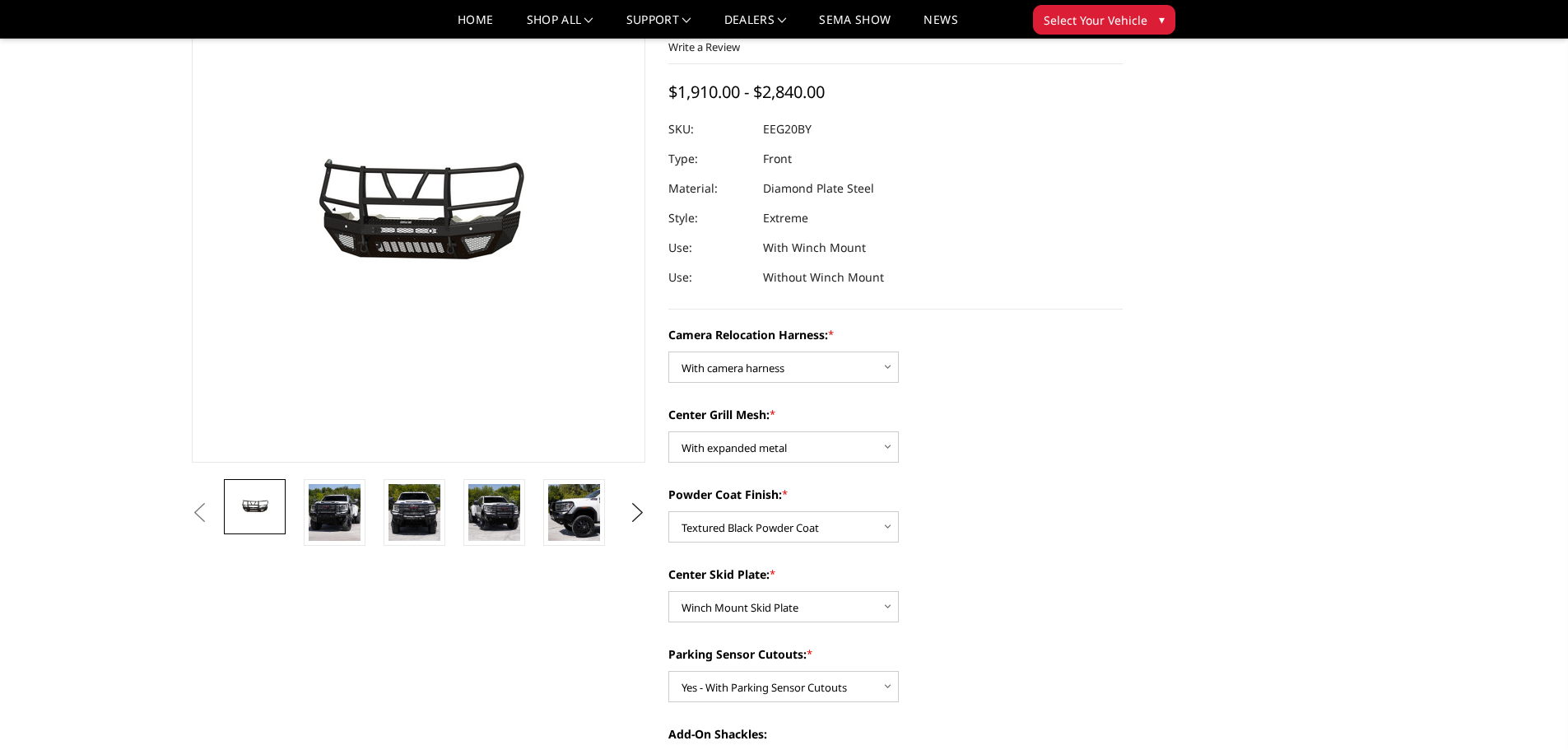
scroll to position [83, 0]
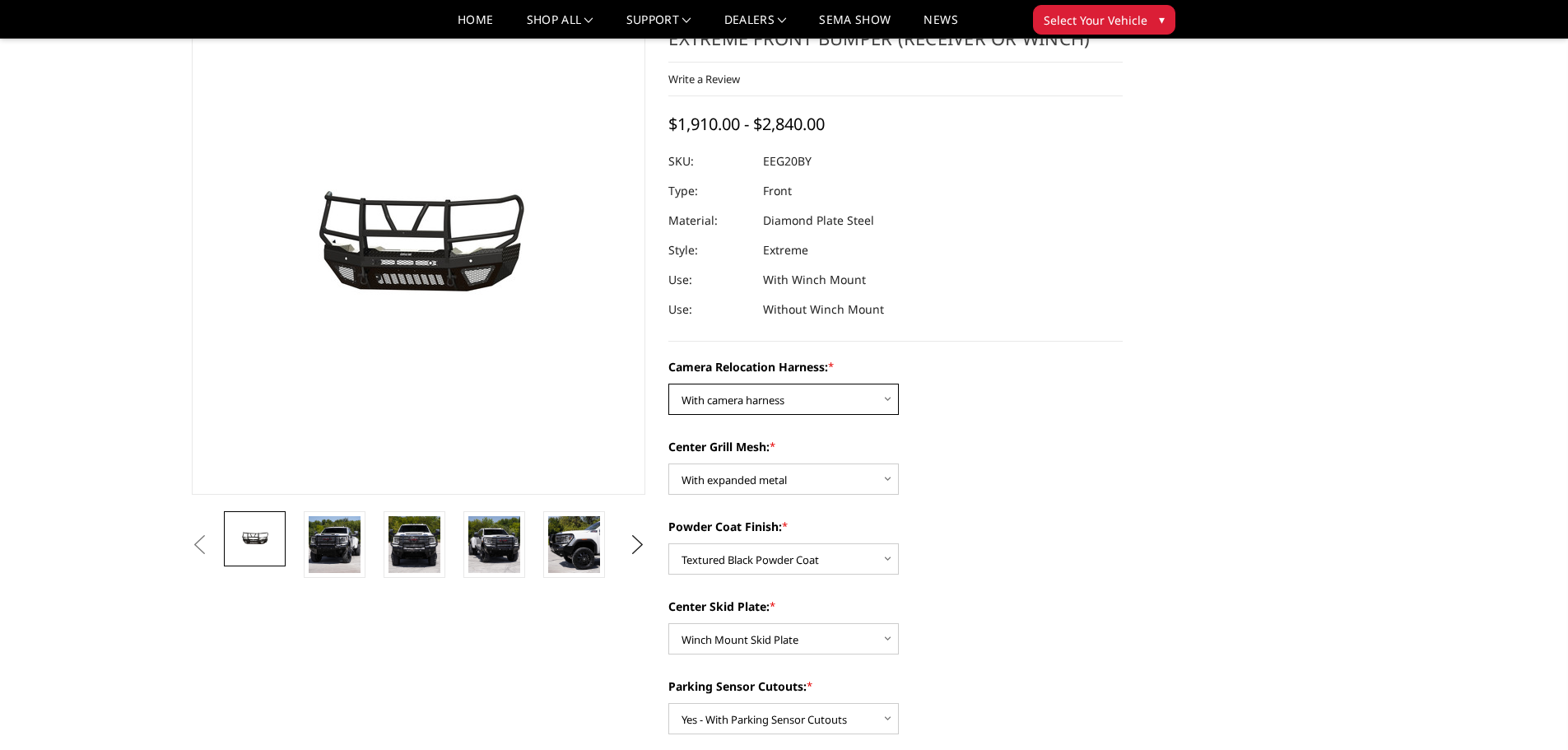
click at [791, 391] on select "Choose Options Without camera harness With camera harness" at bounding box center [784, 399] width 231 height 32
click at [668, 384] on select "Choose Options Without camera harness With camera harness" at bounding box center [784, 399] width 231 height 32
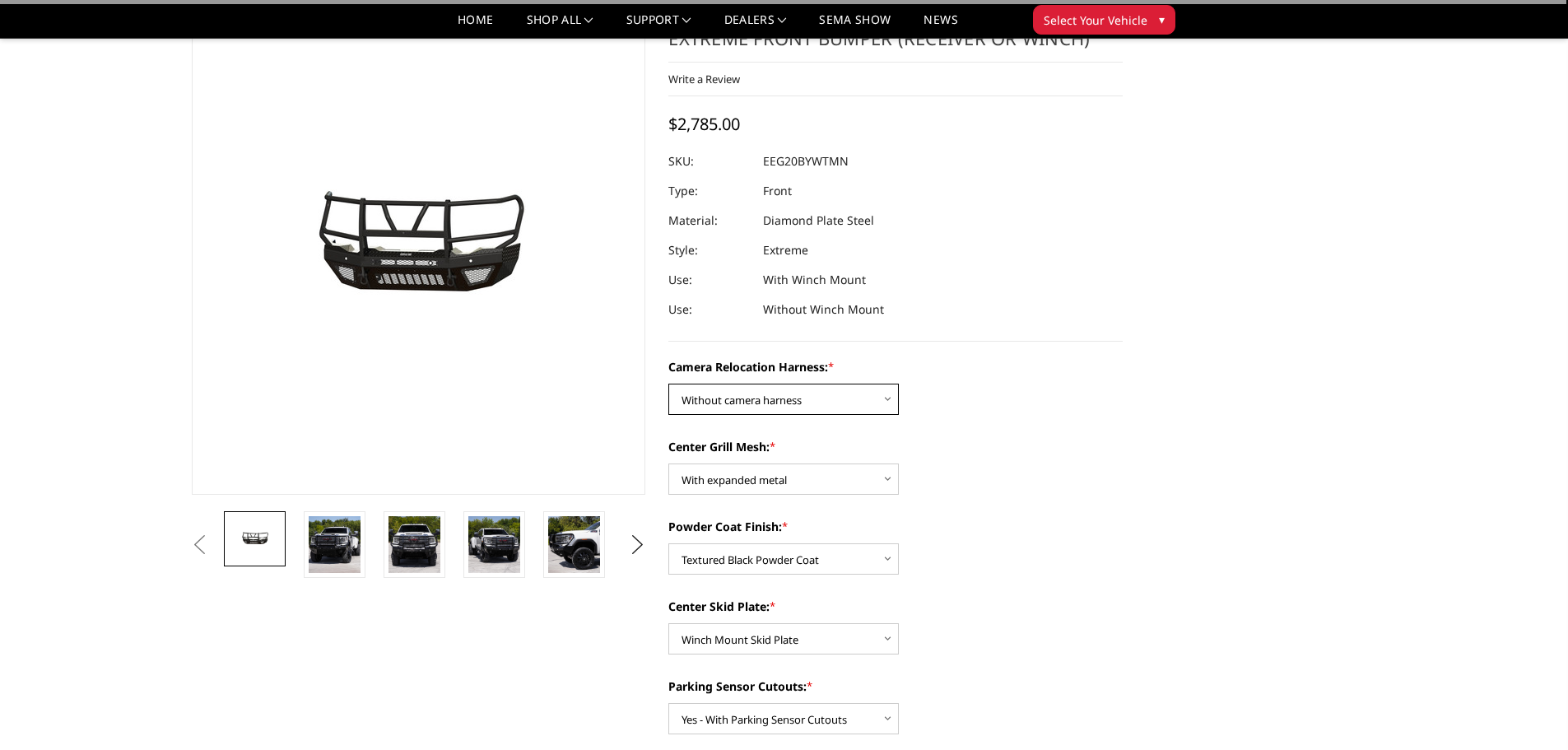
click at [751, 406] on select "Choose Options Without camera harness With camera harness" at bounding box center [784, 399] width 231 height 32
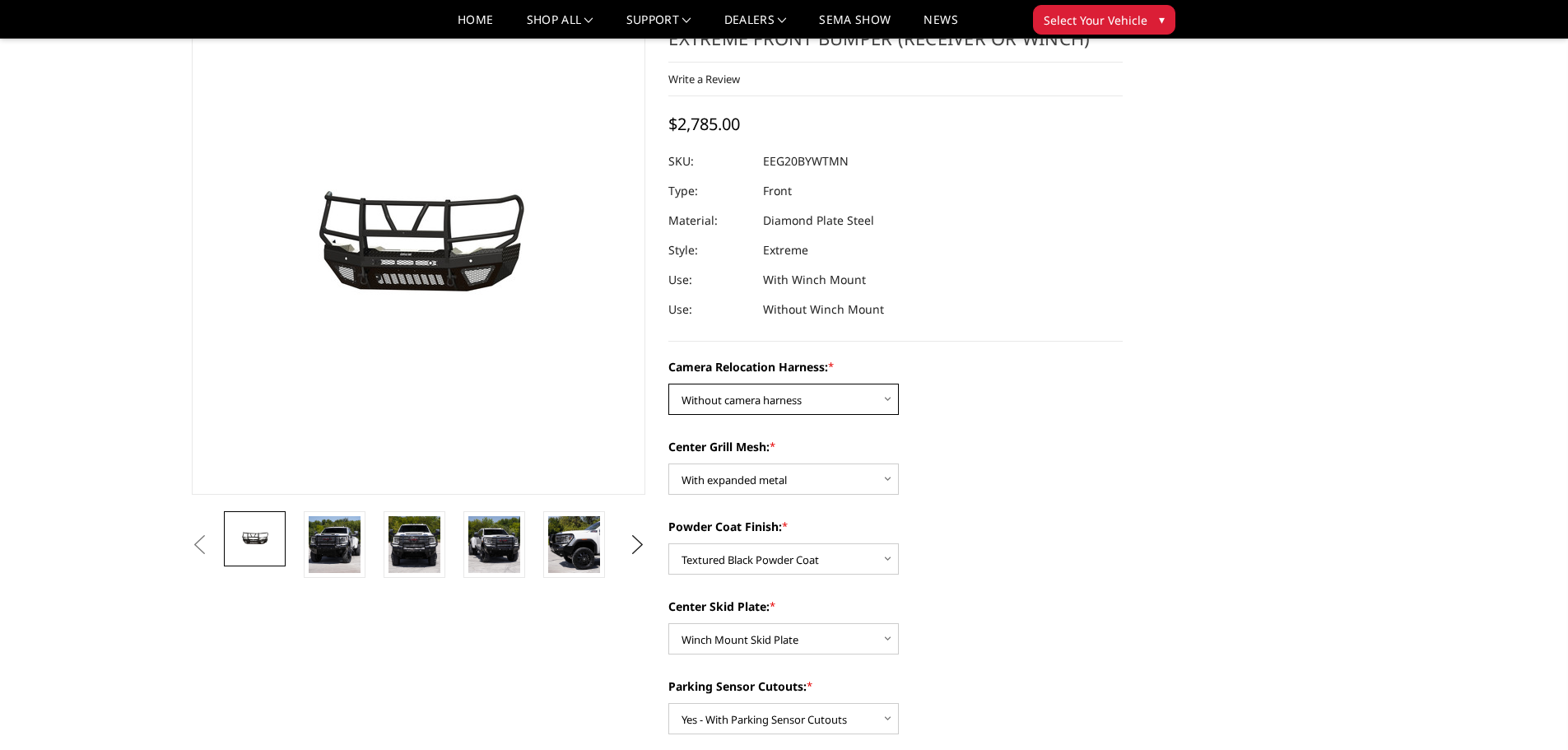
click at [668, 384] on select "Choose Options Without camera harness With camera harness" at bounding box center [784, 399] width 231 height 32
click at [736, 405] on select "Choose Options Without camera harness With camera harness" at bounding box center [784, 399] width 231 height 32
select select "3797"
click at [668, 384] on select "Choose Options Without camera harness With camera harness" at bounding box center [784, 399] width 231 height 32
click at [743, 481] on select "Choose Options Without expanded metal With expanded metal" at bounding box center [784, 479] width 231 height 32
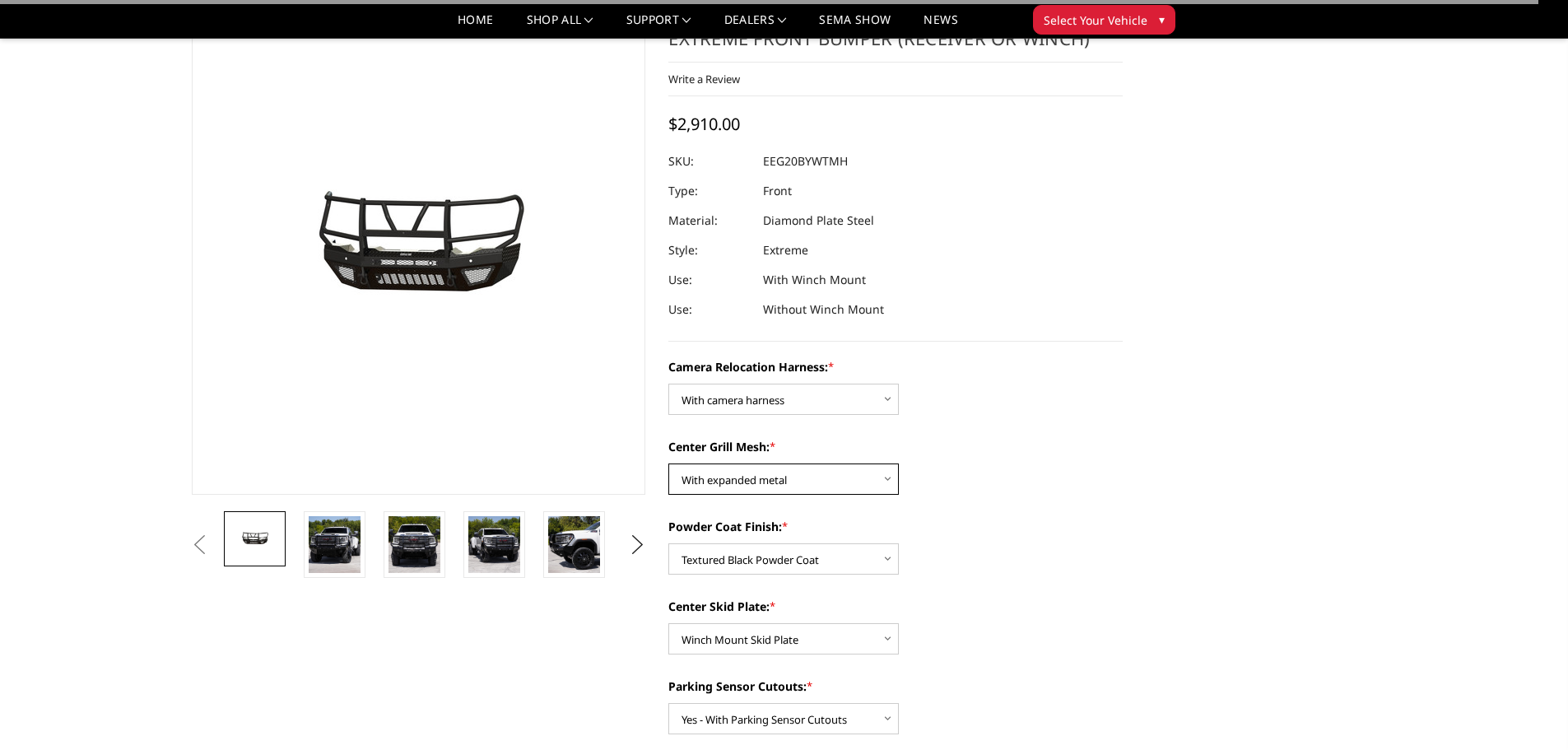
click at [668, 463] on select "Choose Options Without expanded metal With expanded metal" at bounding box center [784, 479] width 231 height 32
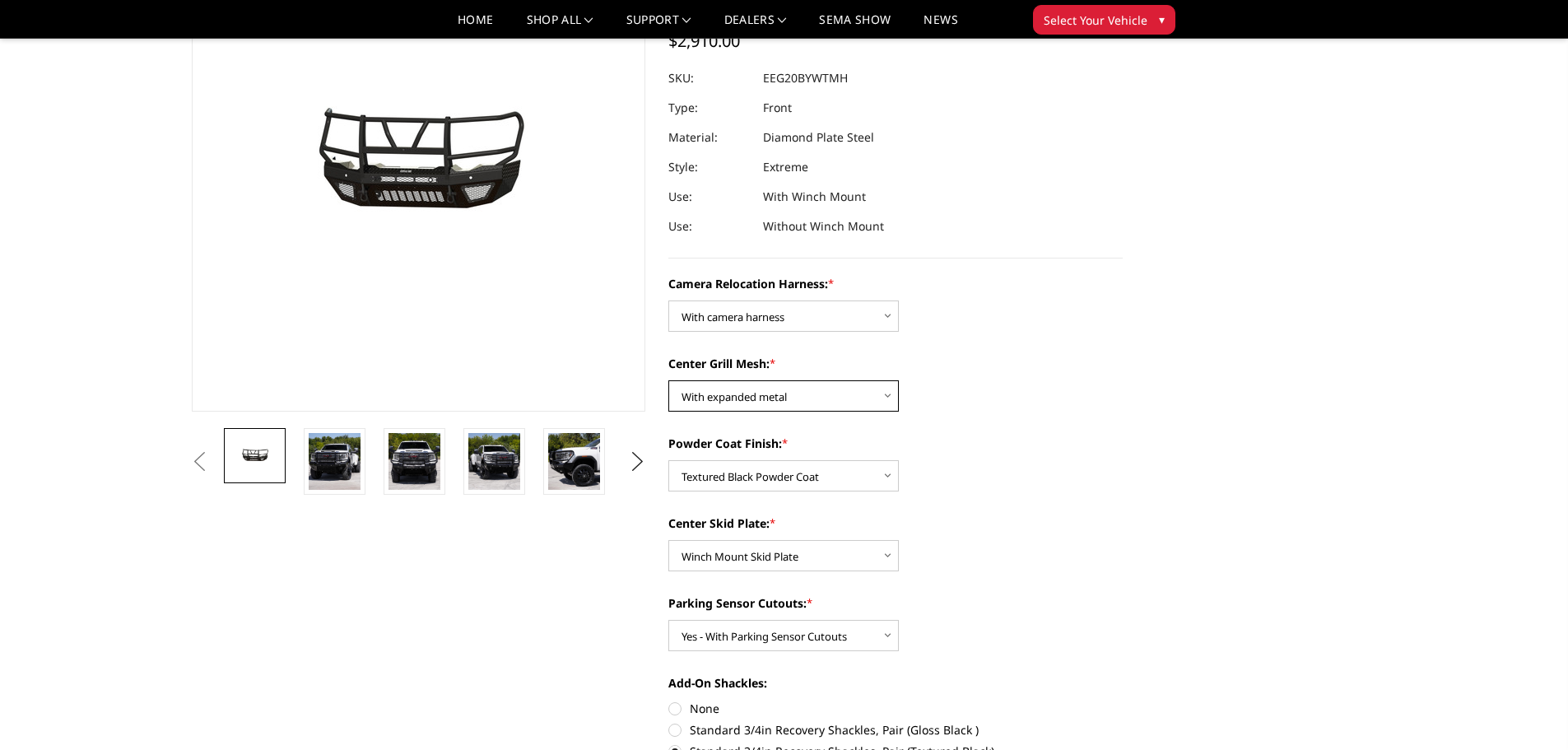
scroll to position [164, 0]
